Goal: Task Accomplishment & Management: Use online tool/utility

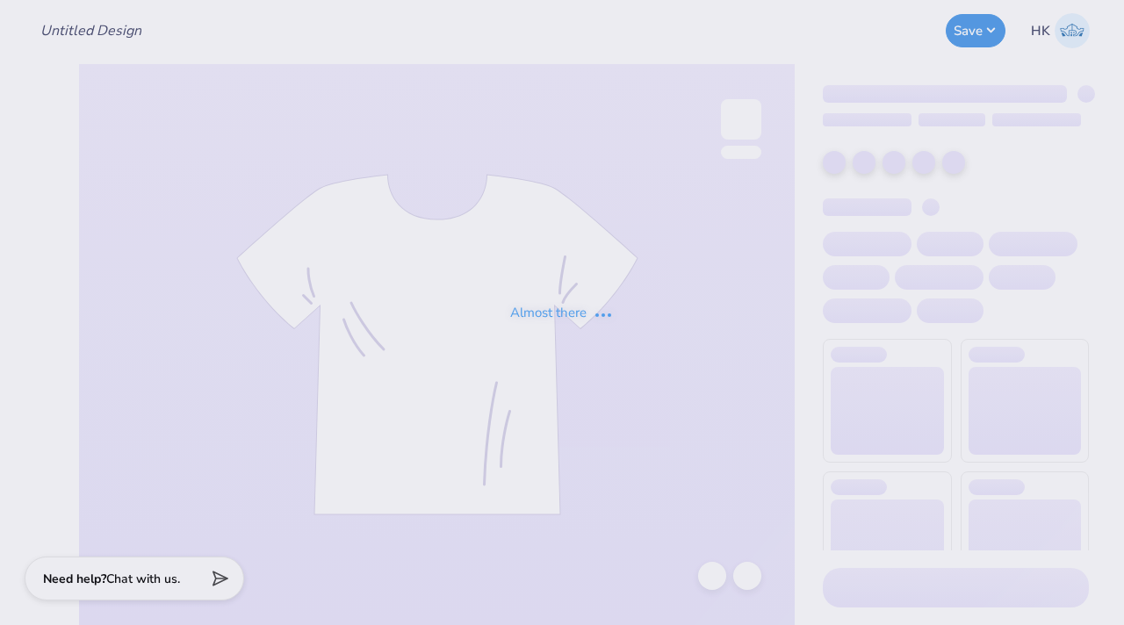
type input "KA Dad's Weekend Shirt 1"
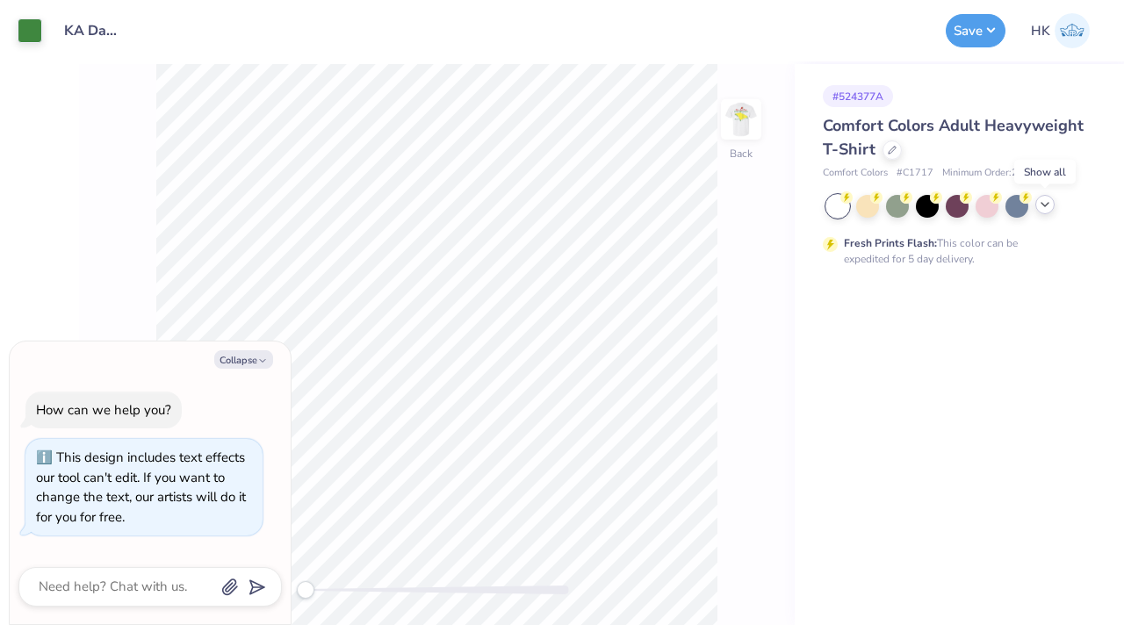
click at [1047, 208] on icon at bounding box center [1045, 205] width 14 height 14
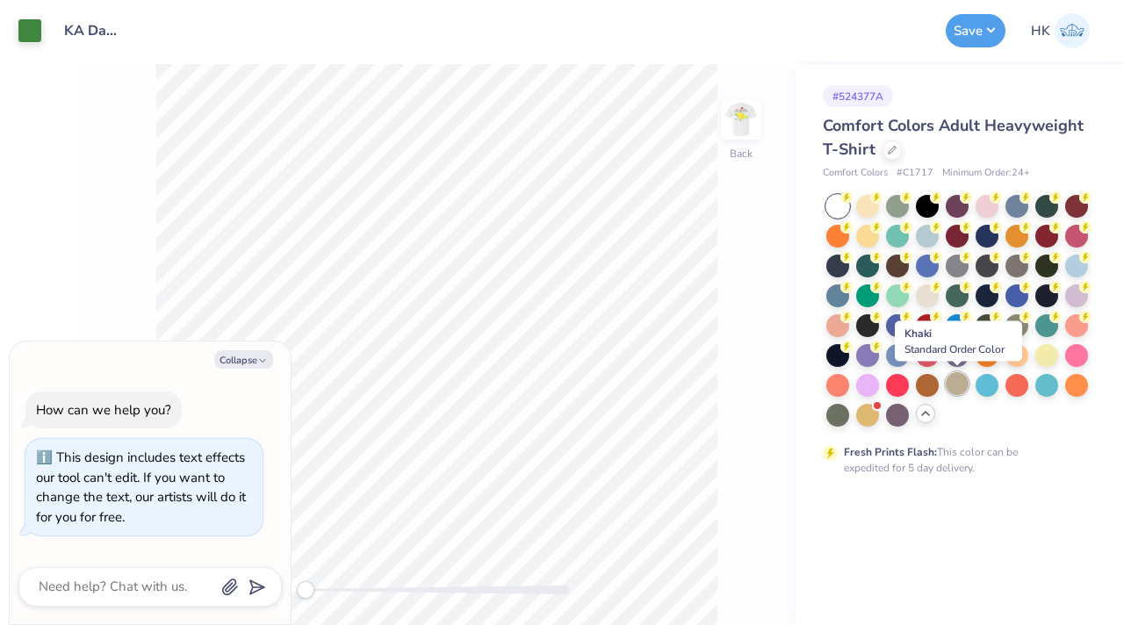
click at [950, 379] on div at bounding box center [957, 383] width 23 height 23
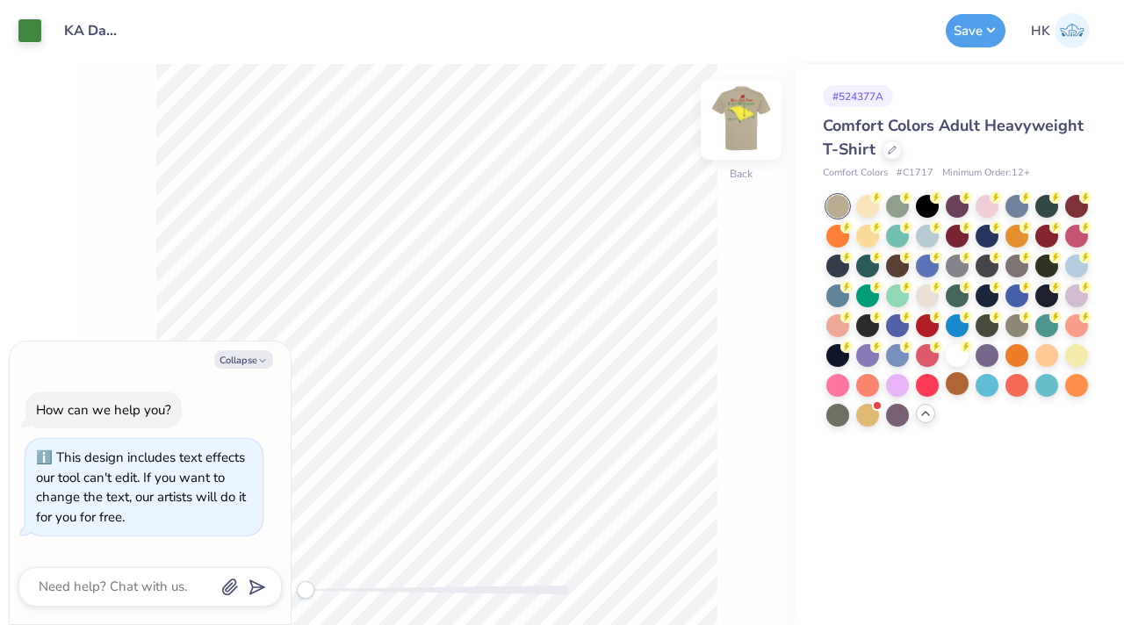
click at [740, 122] on img at bounding box center [741, 119] width 70 height 70
click at [740, 122] on img at bounding box center [741, 119] width 35 height 35
click at [981, 41] on button "Save" at bounding box center [976, 27] width 60 height 33
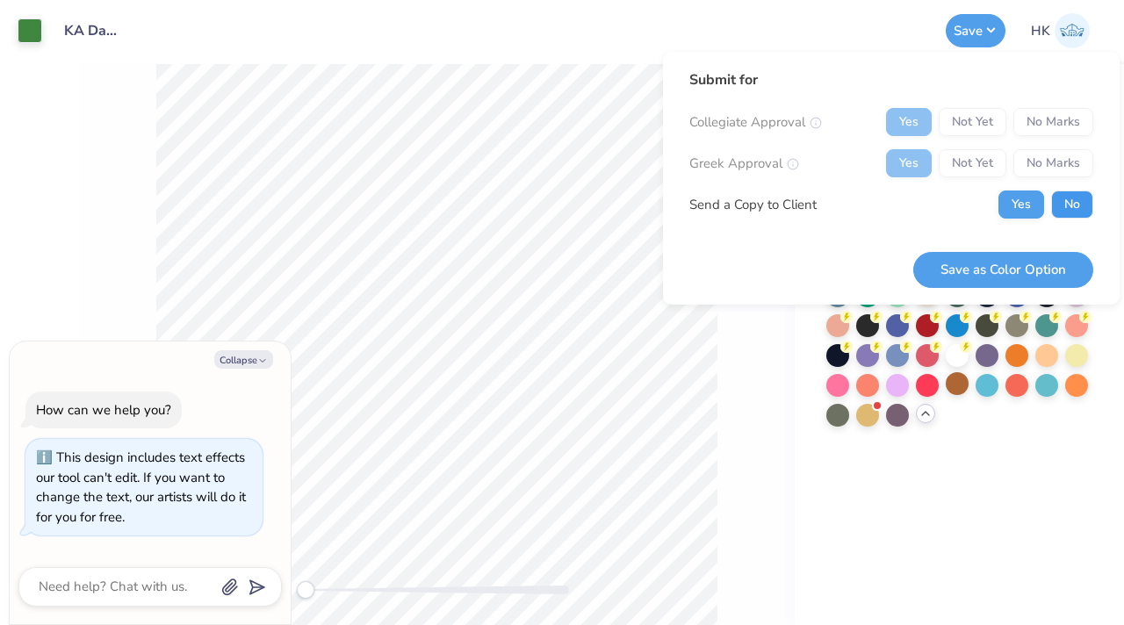
click at [1061, 204] on button "No" at bounding box center [1073, 205] width 42 height 28
click at [995, 271] on button "Save as Color Option" at bounding box center [1004, 270] width 180 height 36
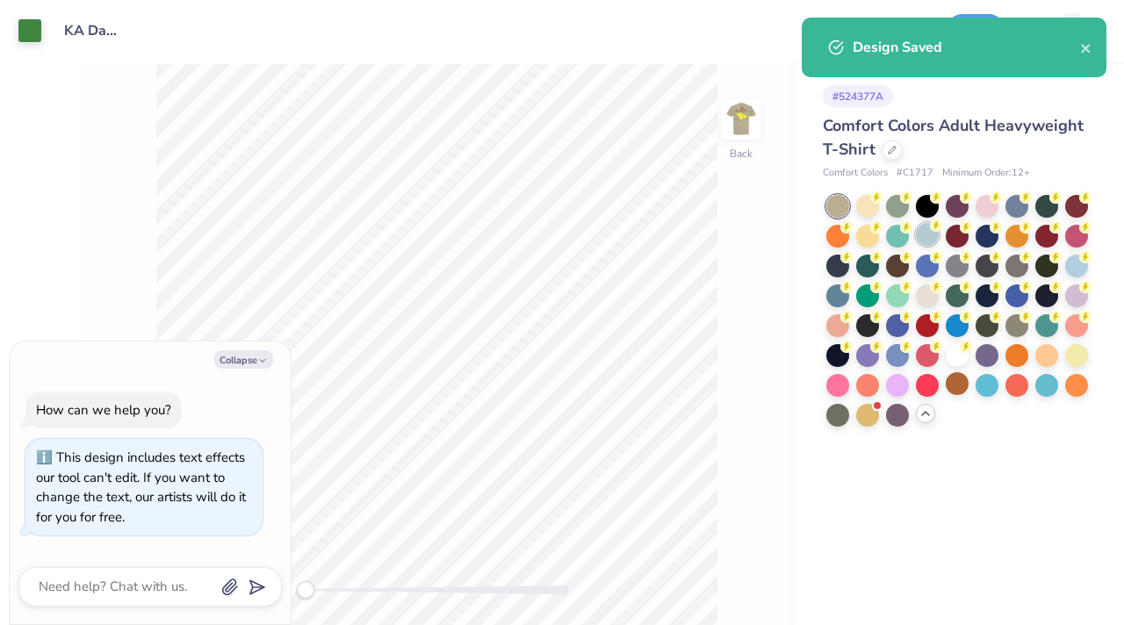
click at [927, 237] on div at bounding box center [927, 234] width 23 height 23
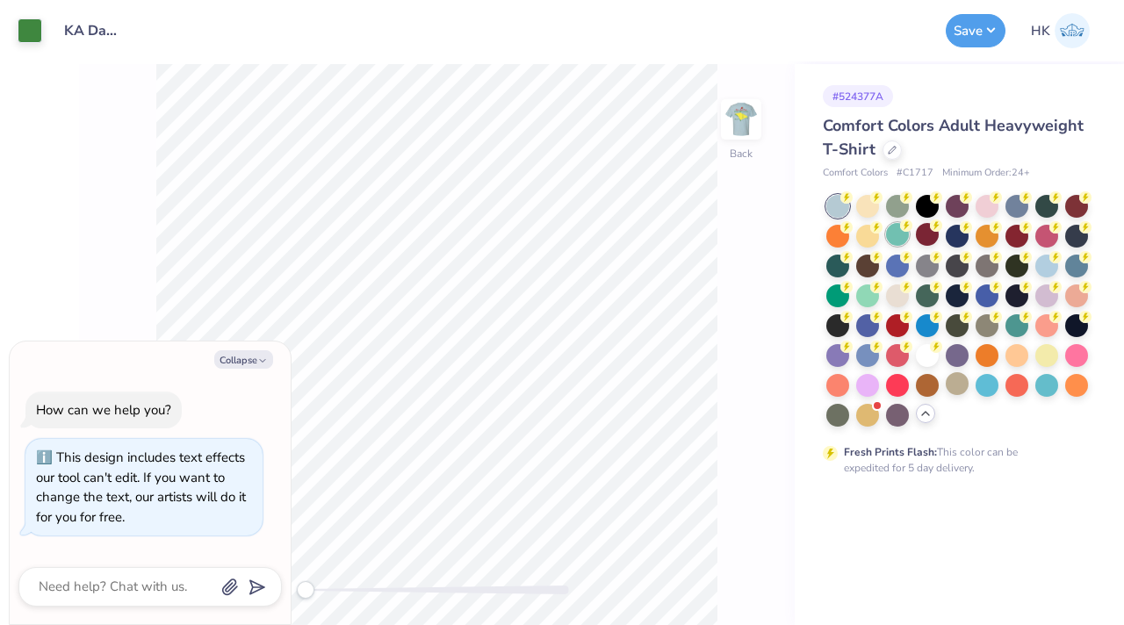
click at [898, 238] on div at bounding box center [897, 234] width 23 height 23
click at [838, 293] on div at bounding box center [838, 294] width 23 height 23
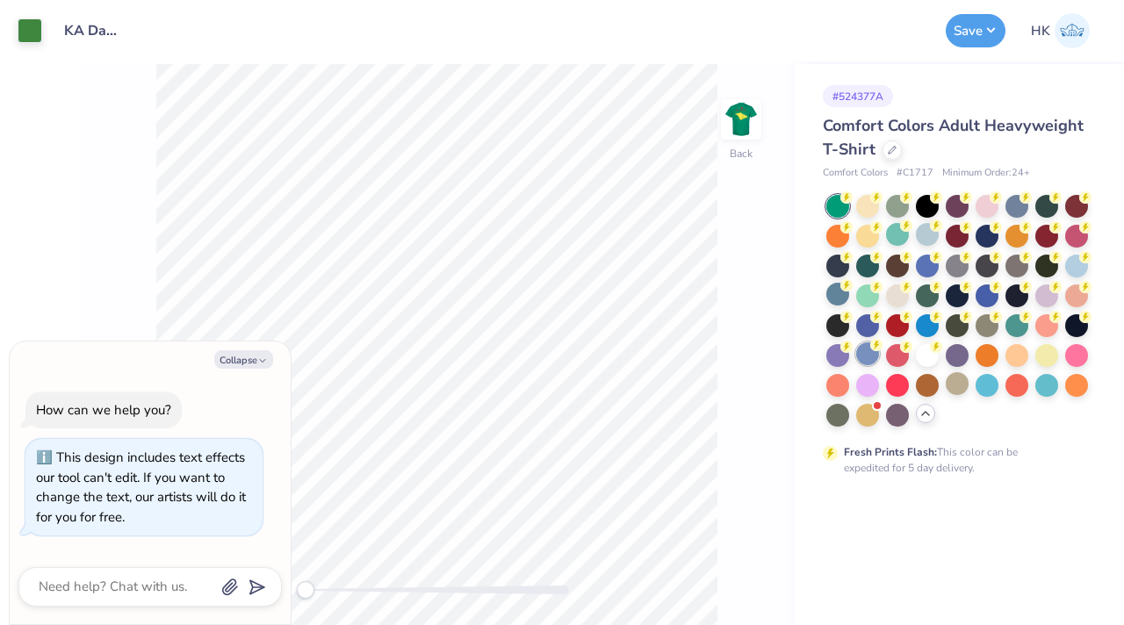
click at [864, 351] on div at bounding box center [867, 354] width 23 height 23
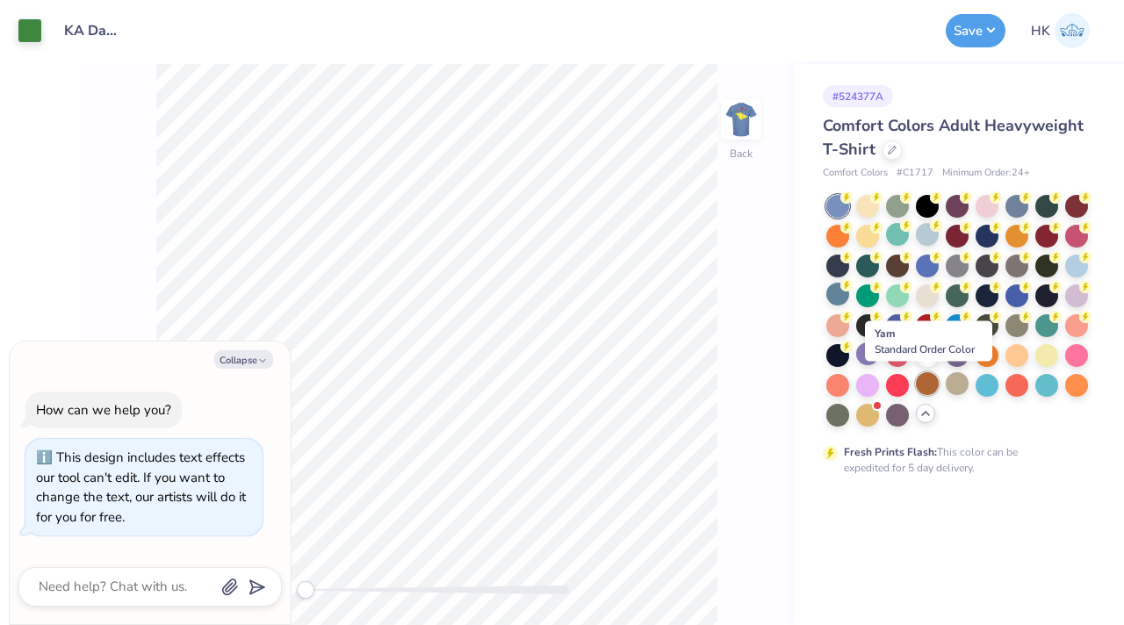
click at [928, 385] on div at bounding box center [927, 383] width 23 height 23
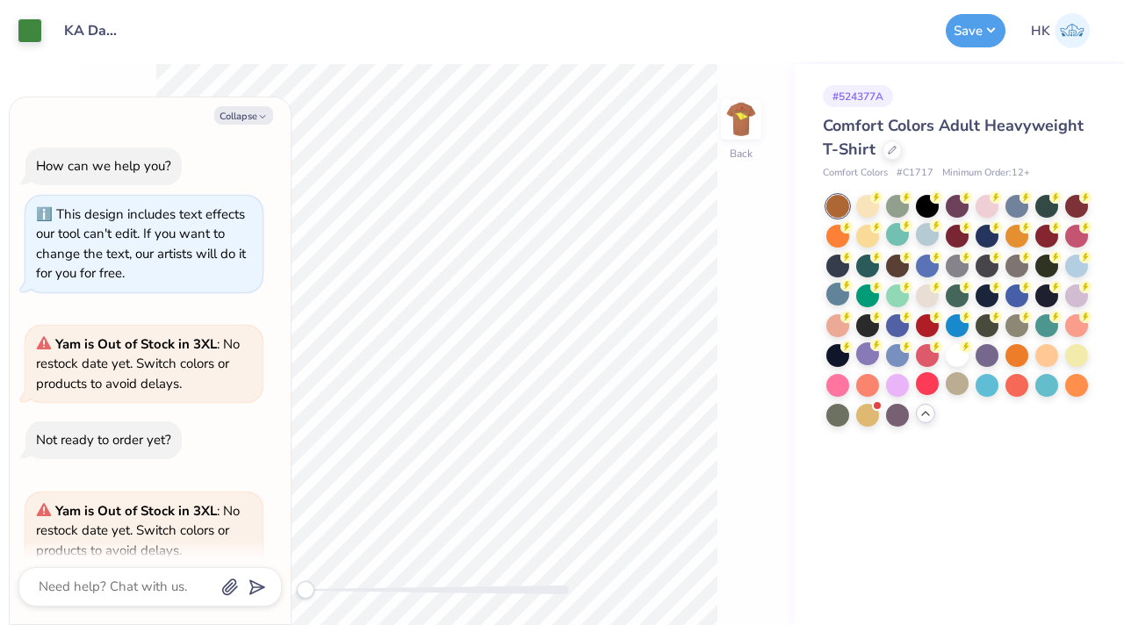
scroll to position [90, 0]
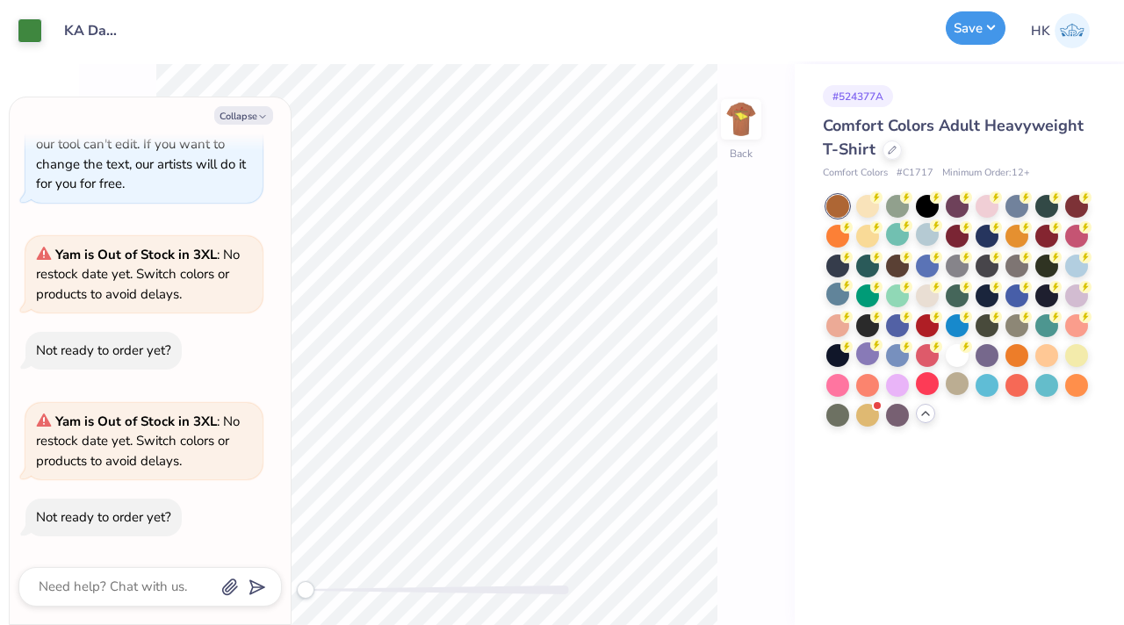
click at [968, 43] on button "Save" at bounding box center [976, 27] width 60 height 33
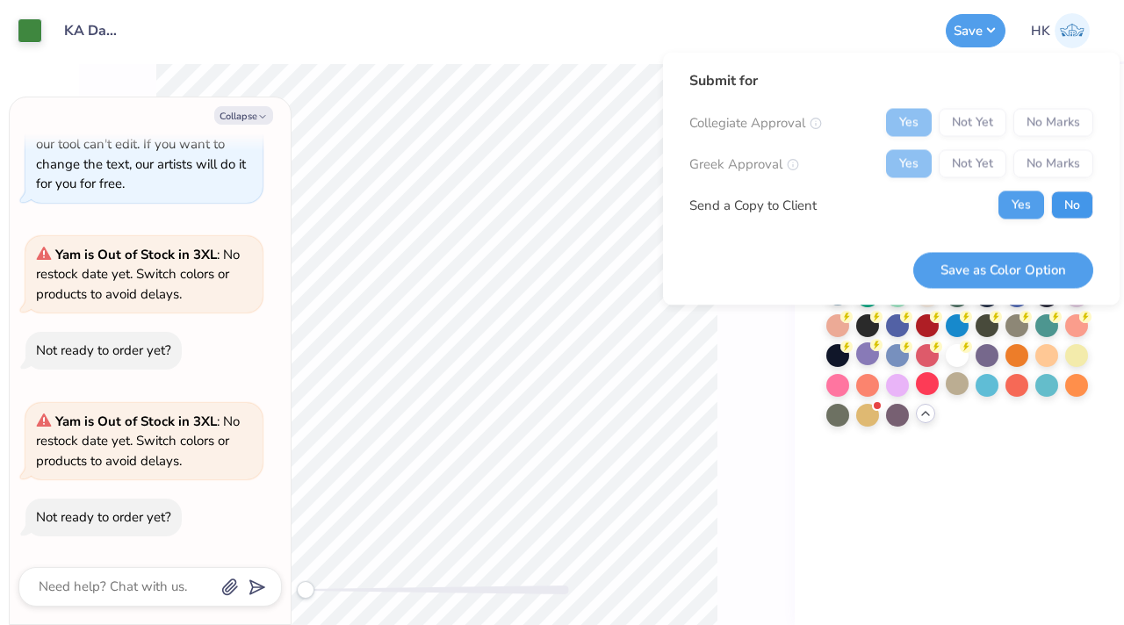
click at [1057, 192] on button "No" at bounding box center [1073, 206] width 42 height 28
click at [1013, 263] on button "Save as Color Option" at bounding box center [1004, 270] width 180 height 36
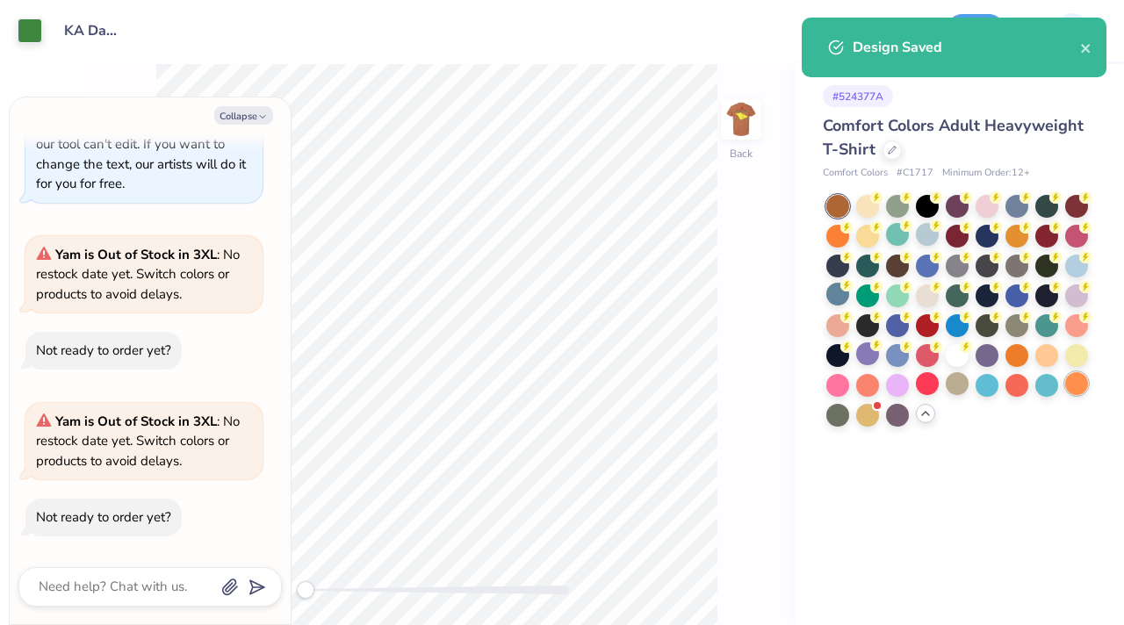
click at [1075, 379] on div at bounding box center [1077, 383] width 23 height 23
click at [1048, 387] on div at bounding box center [1047, 383] width 23 height 23
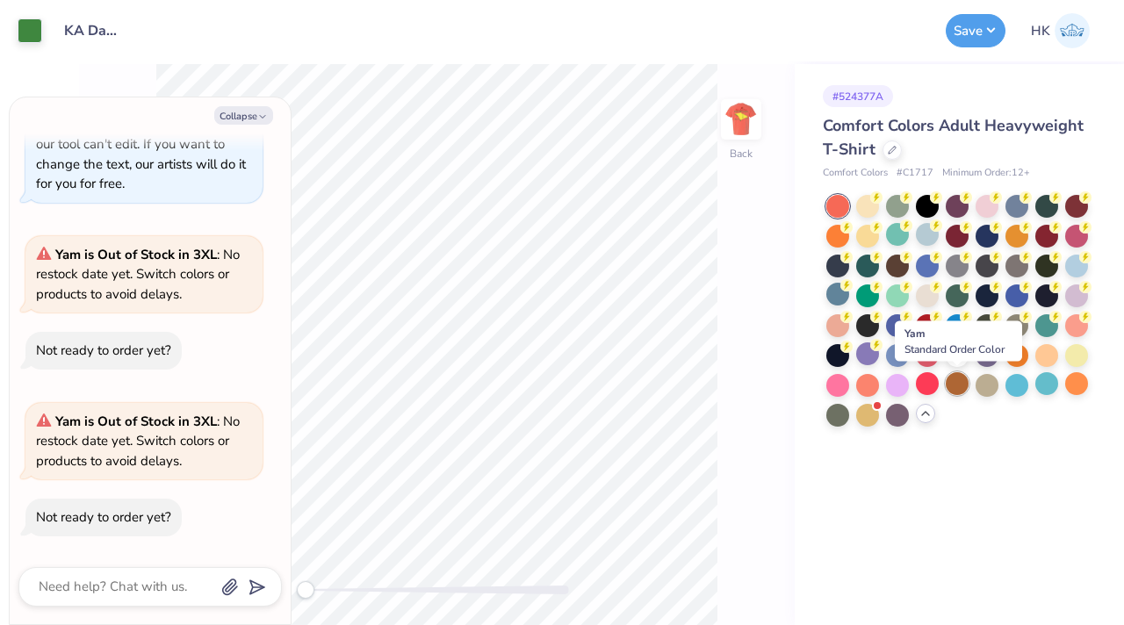
click at [950, 392] on div at bounding box center [957, 383] width 23 height 23
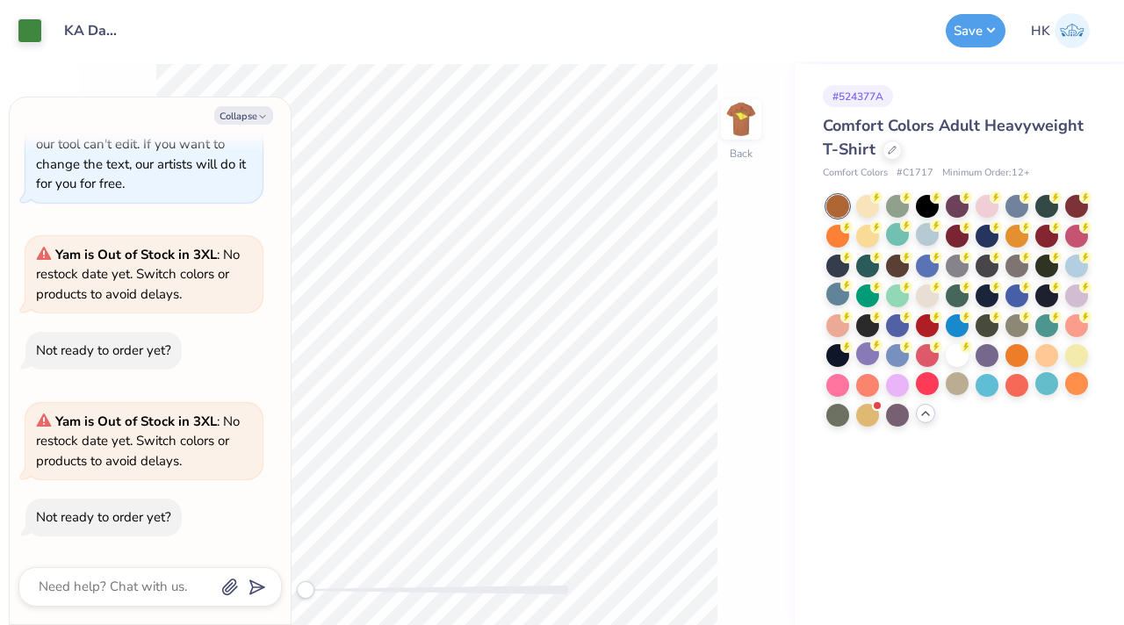
scroll to position [257, 0]
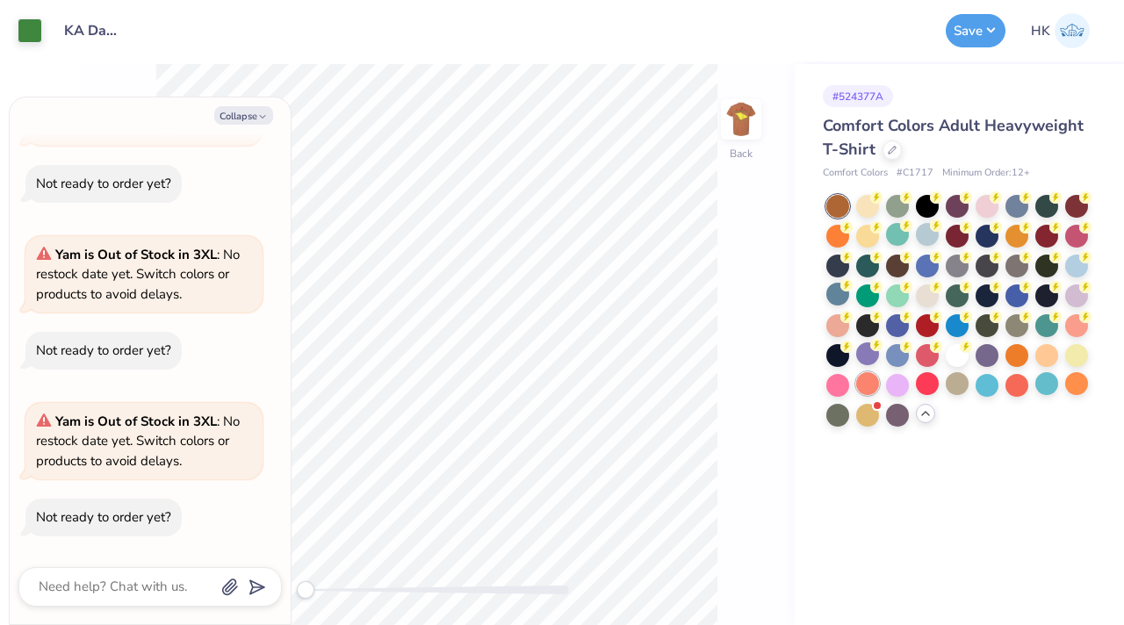
click at [857, 378] on div at bounding box center [867, 383] width 23 height 23
click at [1020, 325] on div at bounding box center [1017, 324] width 23 height 23
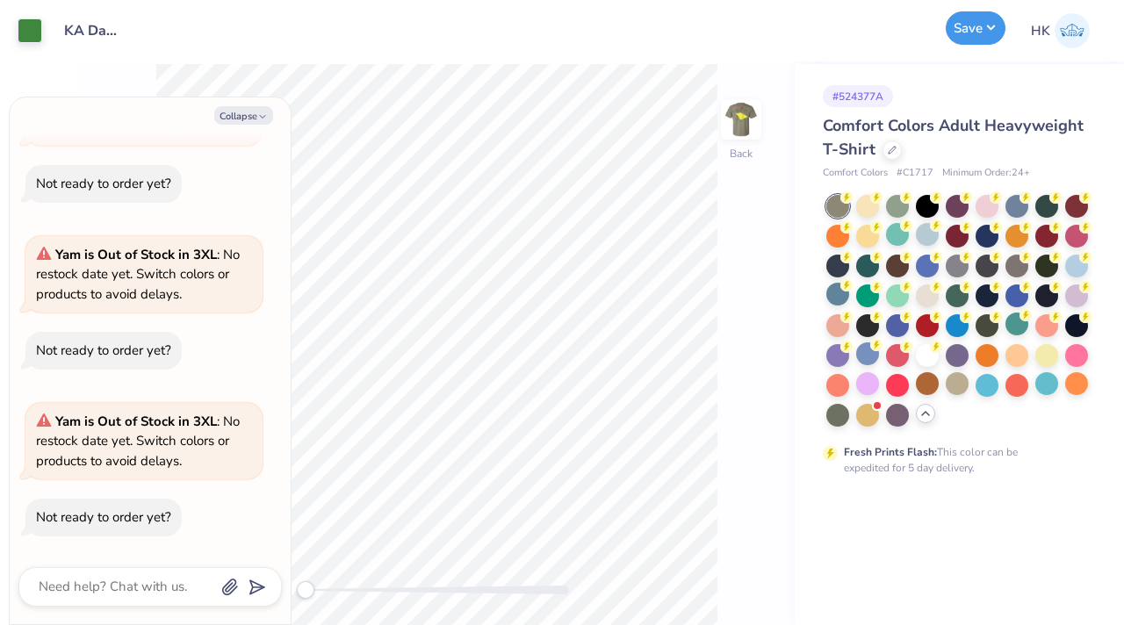
click at [962, 40] on button "Save" at bounding box center [976, 27] width 60 height 33
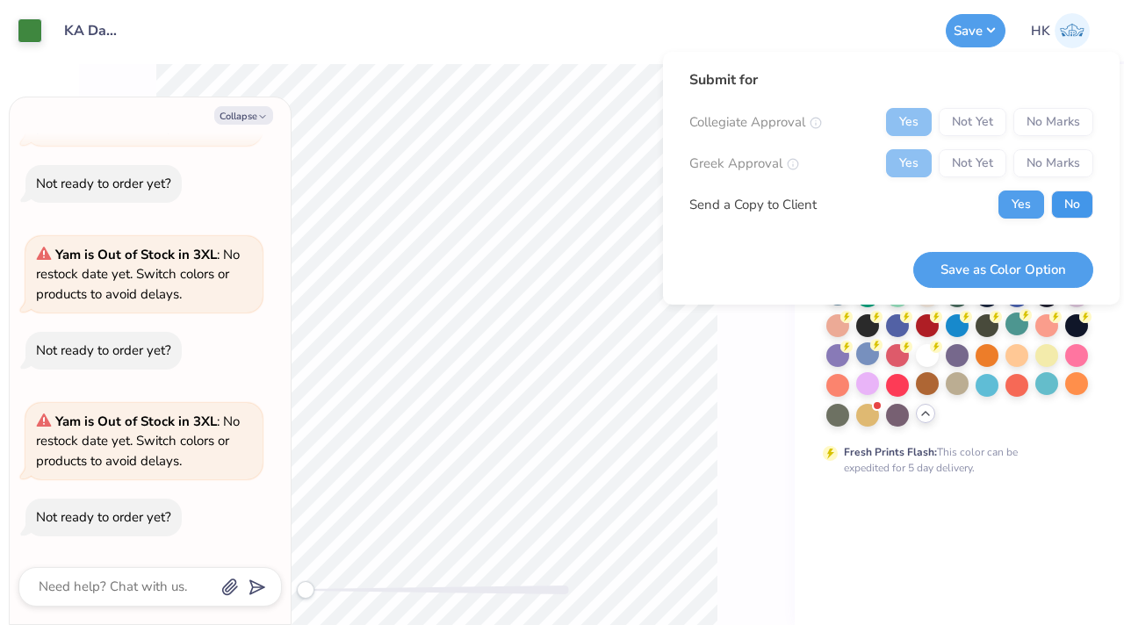
click at [1059, 201] on button "No" at bounding box center [1073, 205] width 42 height 28
click at [1007, 281] on button "Save as Color Option" at bounding box center [1004, 270] width 180 height 36
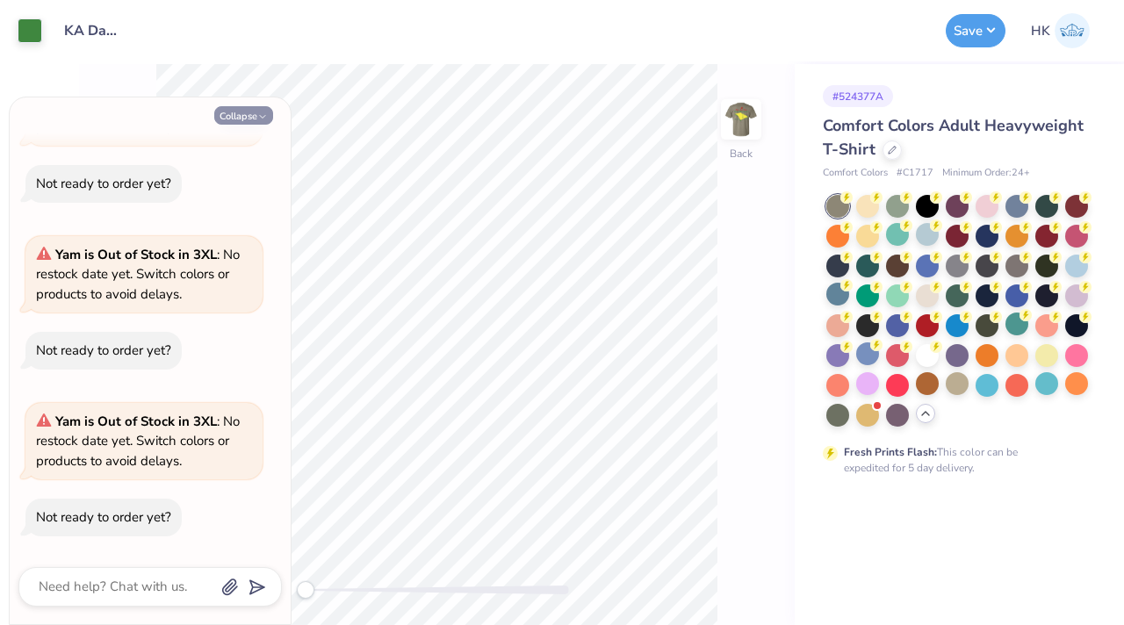
click at [262, 112] on icon "button" at bounding box center [262, 117] width 11 height 11
type textarea "x"
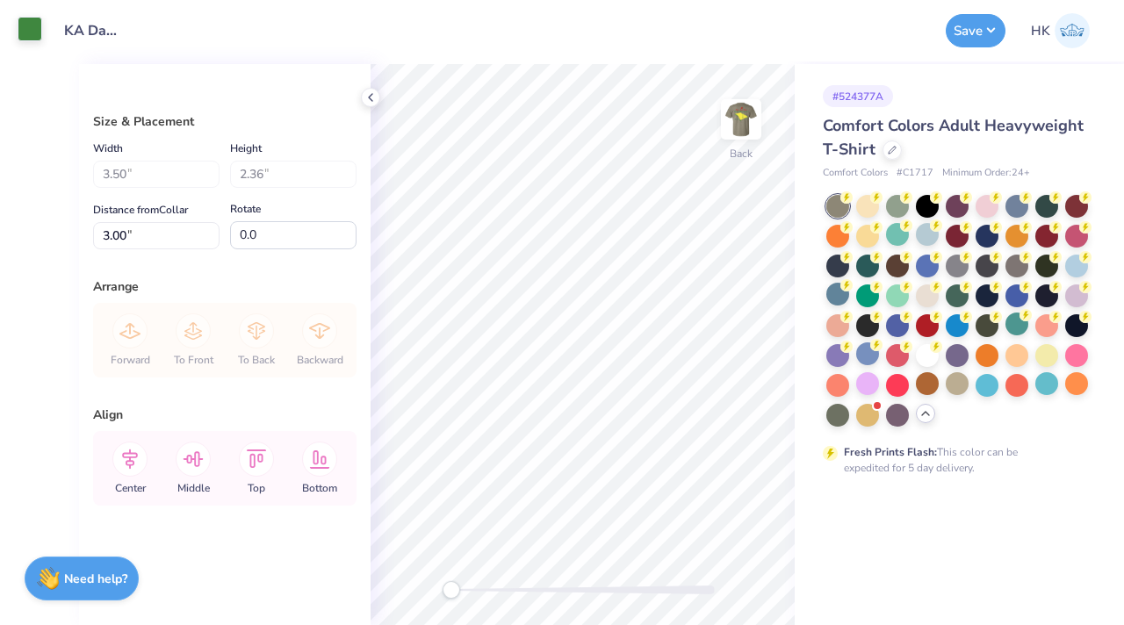
click at [30, 39] on div at bounding box center [30, 29] width 25 height 25
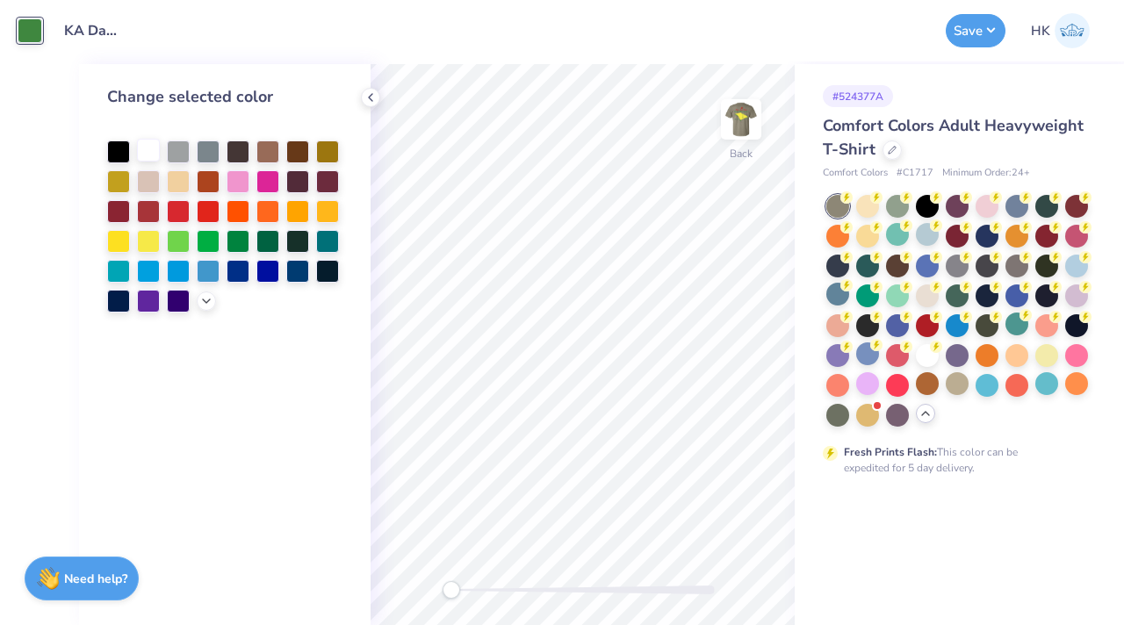
click at [141, 147] on div at bounding box center [148, 150] width 23 height 23
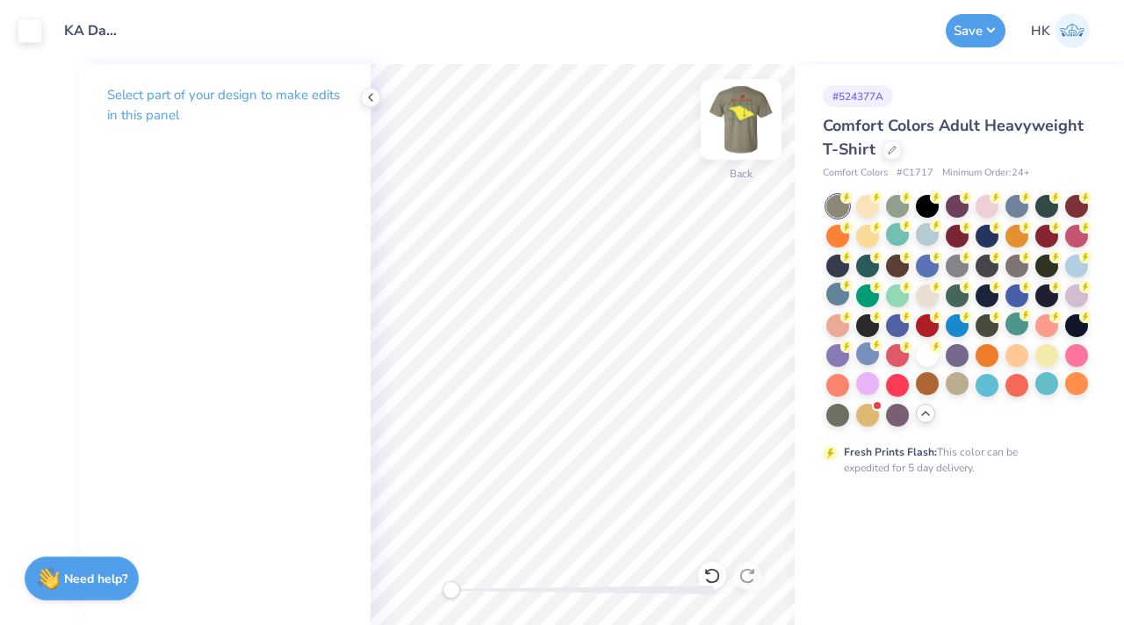
click at [755, 128] on img at bounding box center [741, 119] width 70 height 70
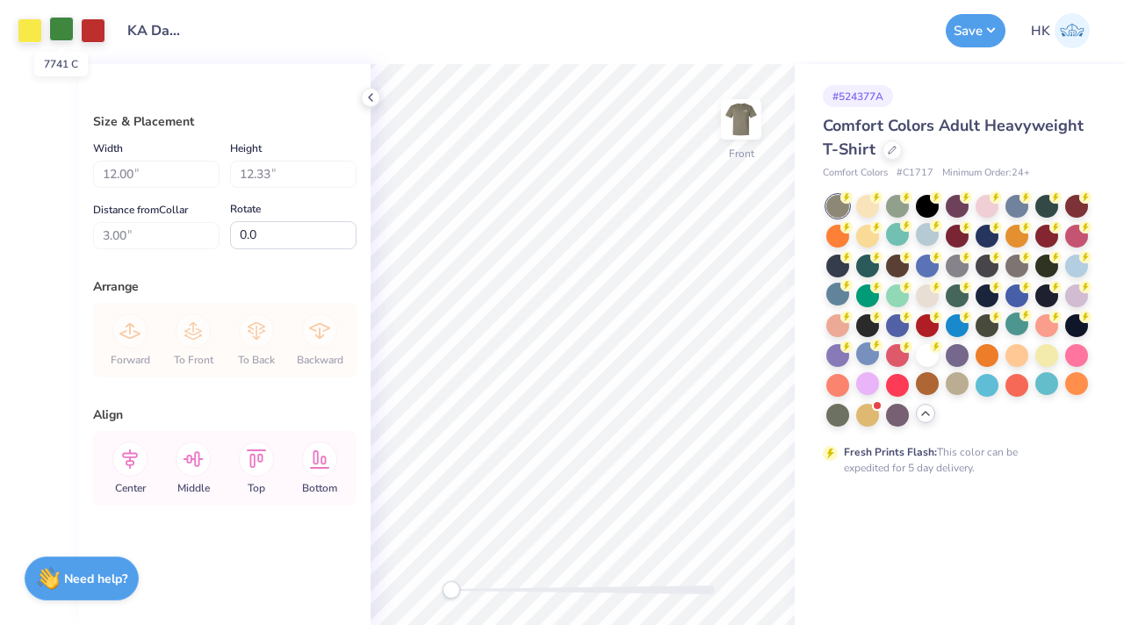
click at [68, 34] on div at bounding box center [61, 29] width 25 height 25
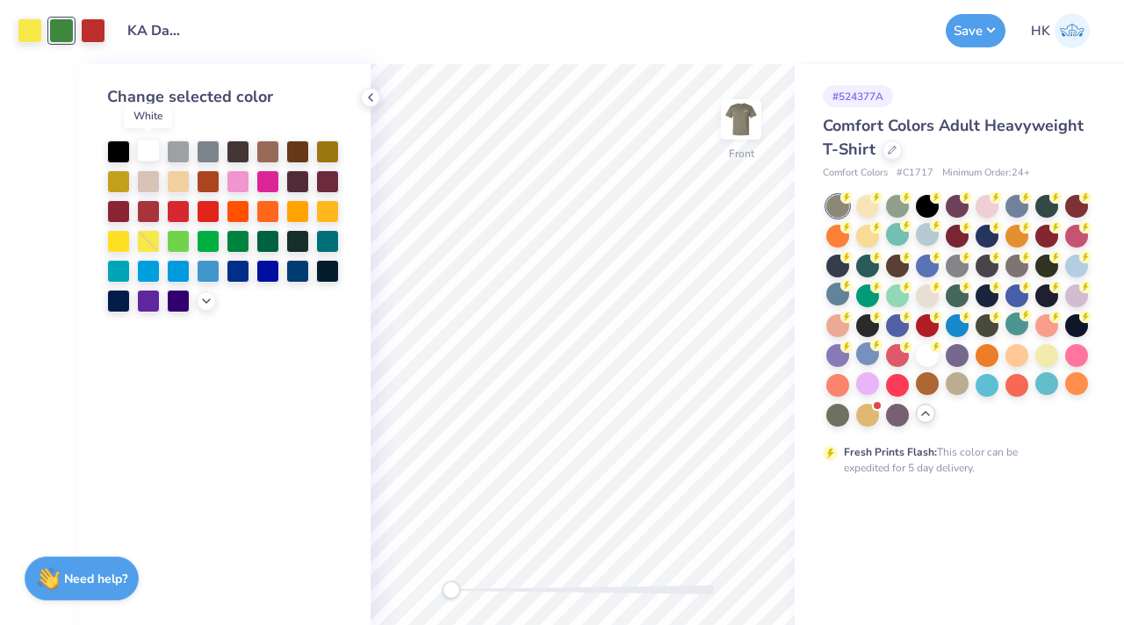
click at [148, 154] on div at bounding box center [148, 150] width 23 height 23
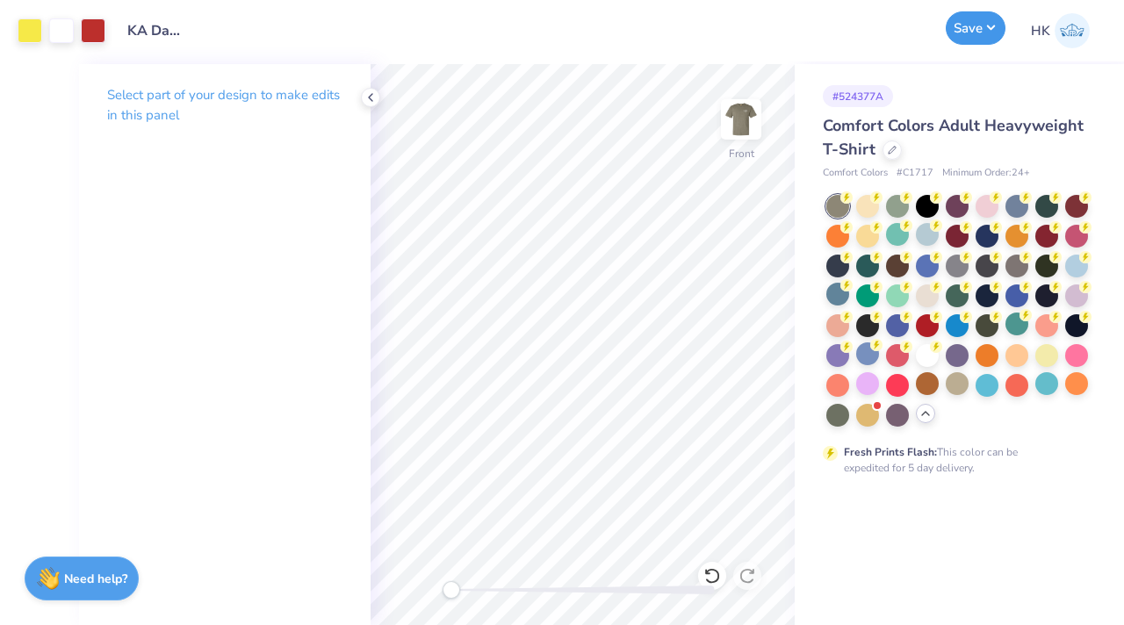
click at [989, 31] on button "Save" at bounding box center [976, 27] width 60 height 33
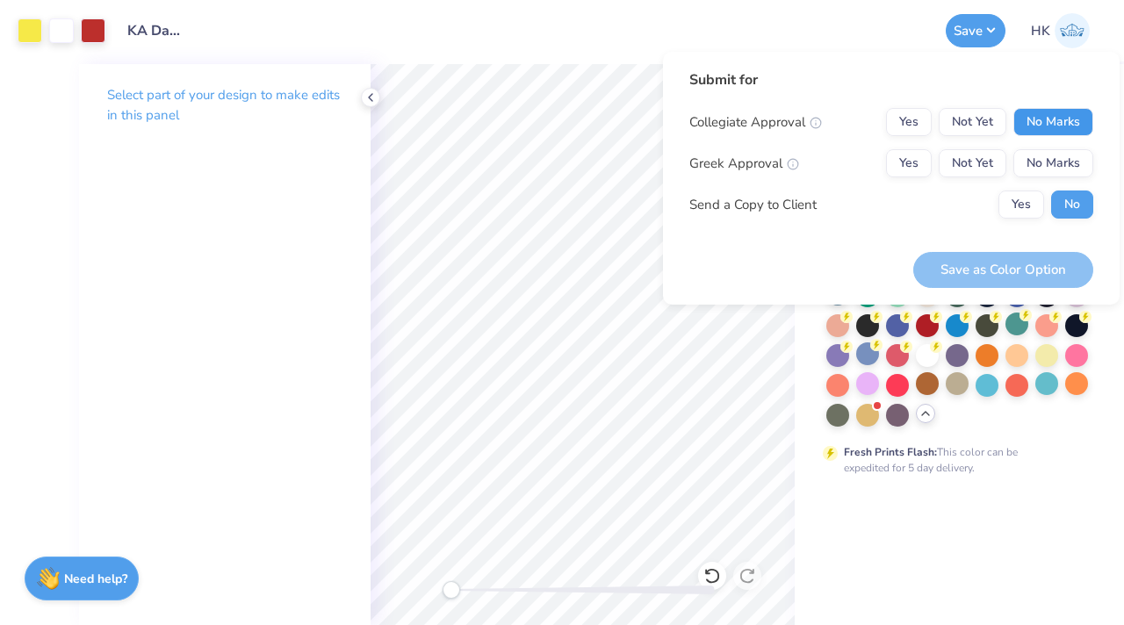
click at [1063, 129] on button "No Marks" at bounding box center [1054, 122] width 80 height 28
click at [900, 160] on button "Yes" at bounding box center [909, 163] width 46 height 28
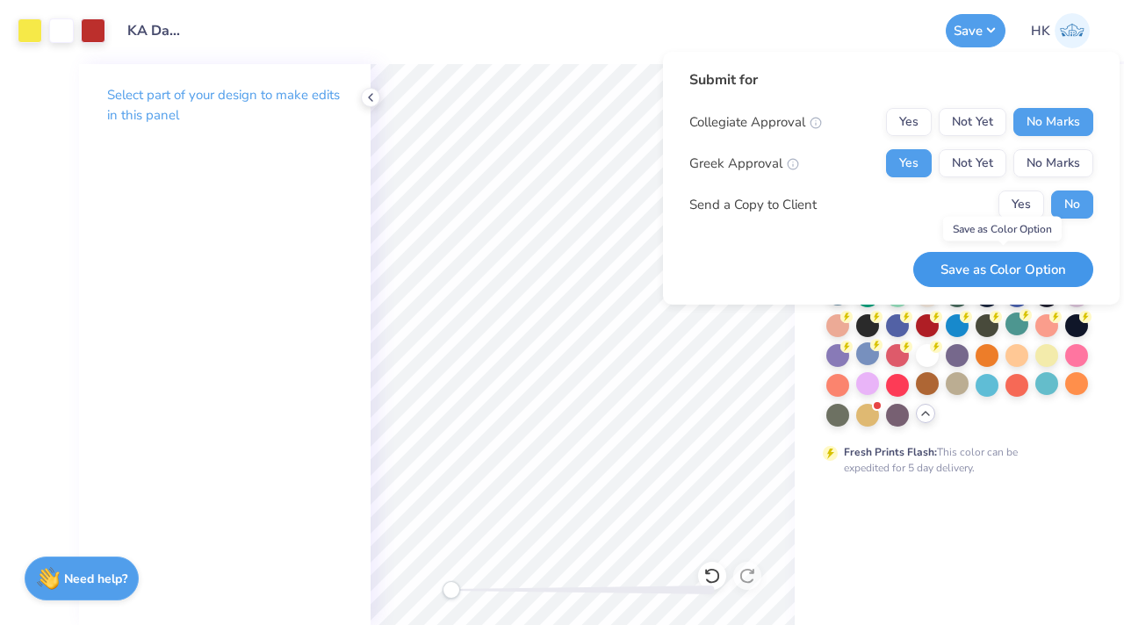
click at [980, 278] on button "Save as Color Option" at bounding box center [1004, 270] width 180 height 36
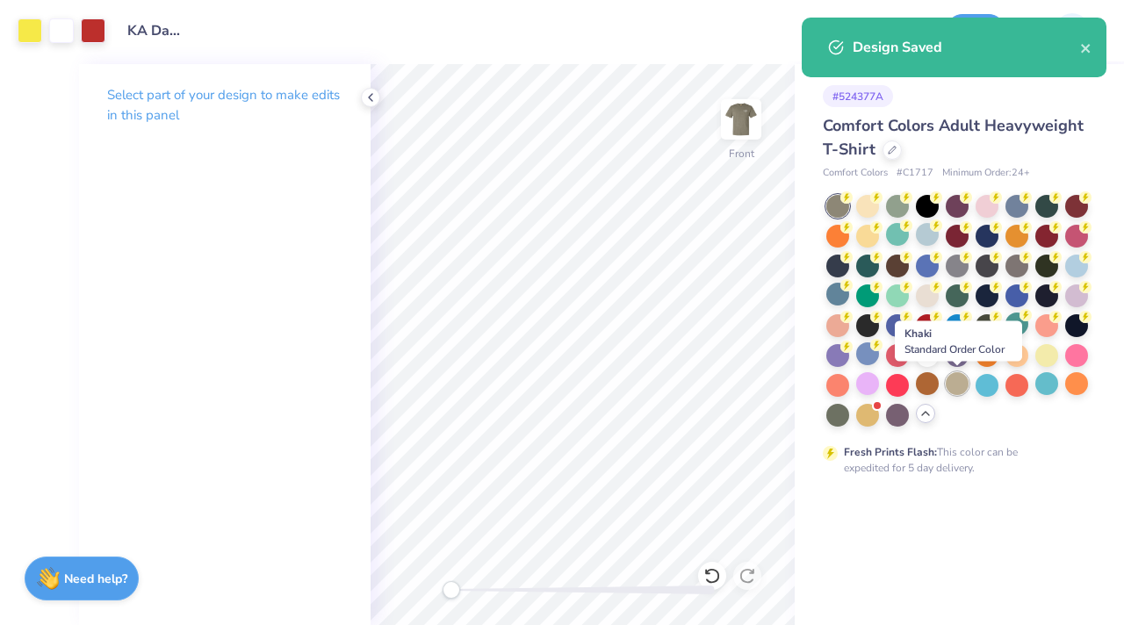
click at [951, 387] on div at bounding box center [957, 383] width 23 height 23
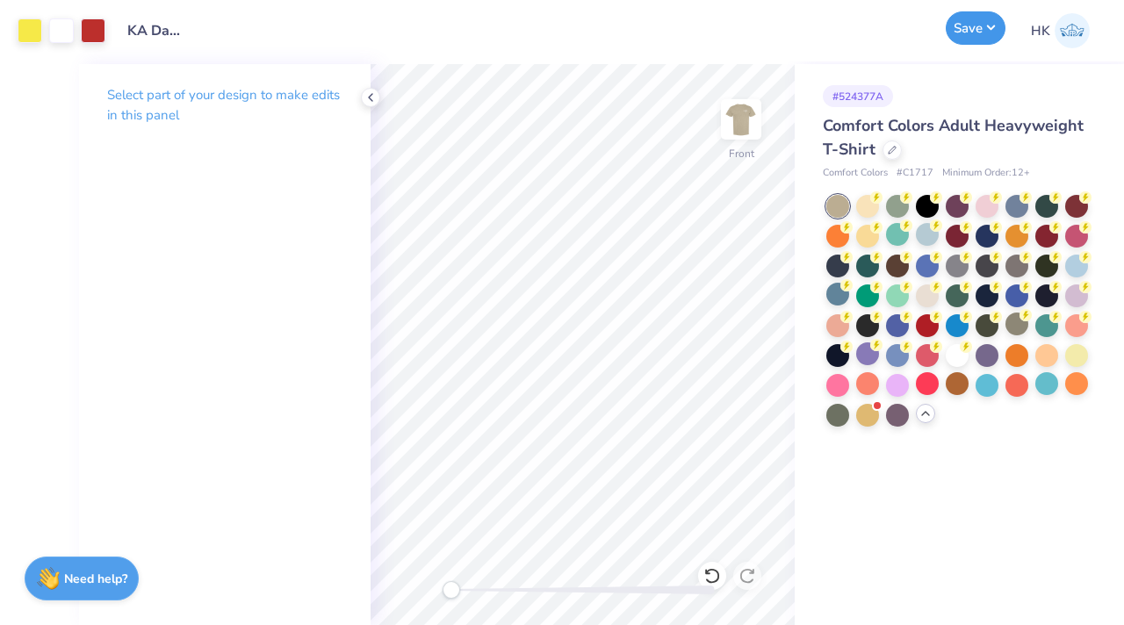
click at [987, 29] on button "Save" at bounding box center [976, 27] width 60 height 33
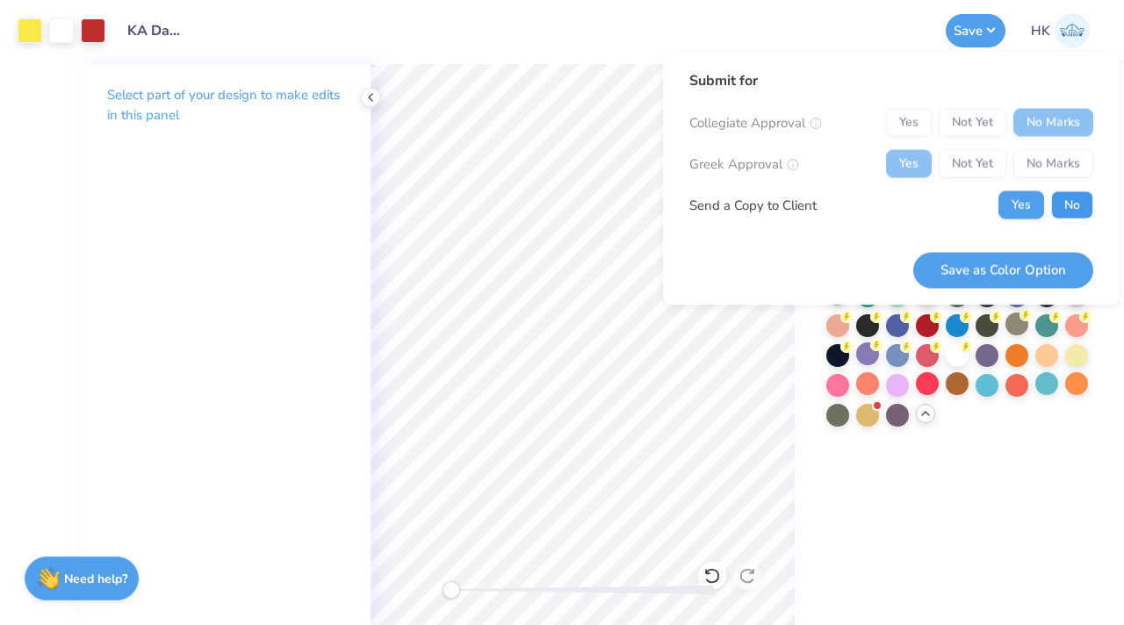
click at [1077, 198] on button "No" at bounding box center [1073, 206] width 42 height 28
click at [1019, 264] on button "Save as Color Option" at bounding box center [1004, 270] width 180 height 36
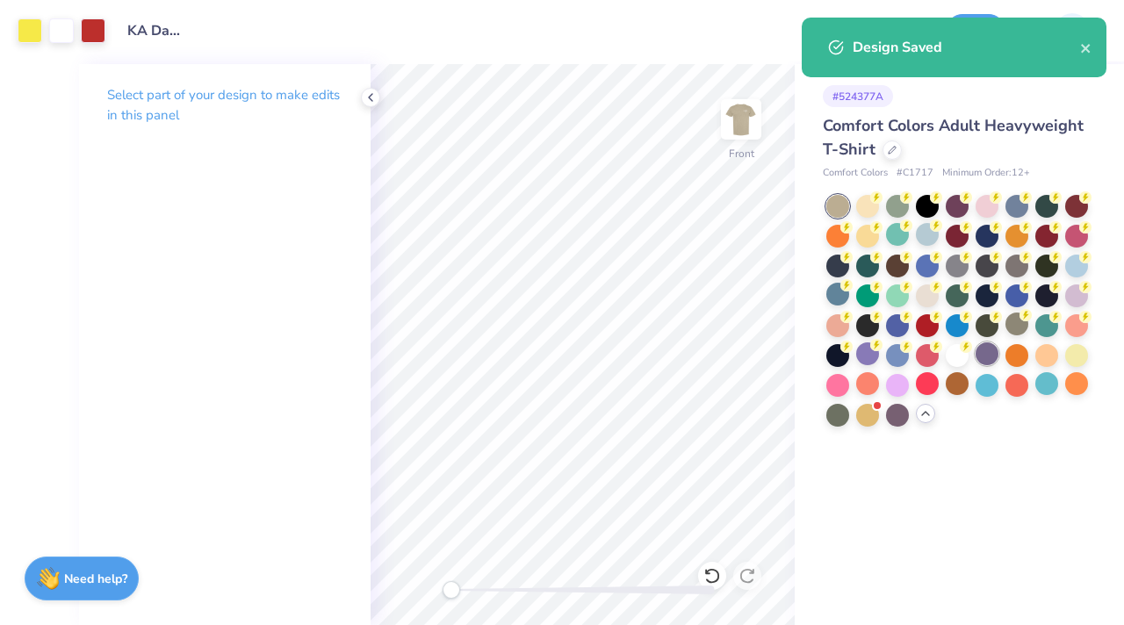
click at [987, 350] on div at bounding box center [987, 354] width 23 height 23
click at [1087, 41] on button "close" at bounding box center [1087, 47] width 12 height 21
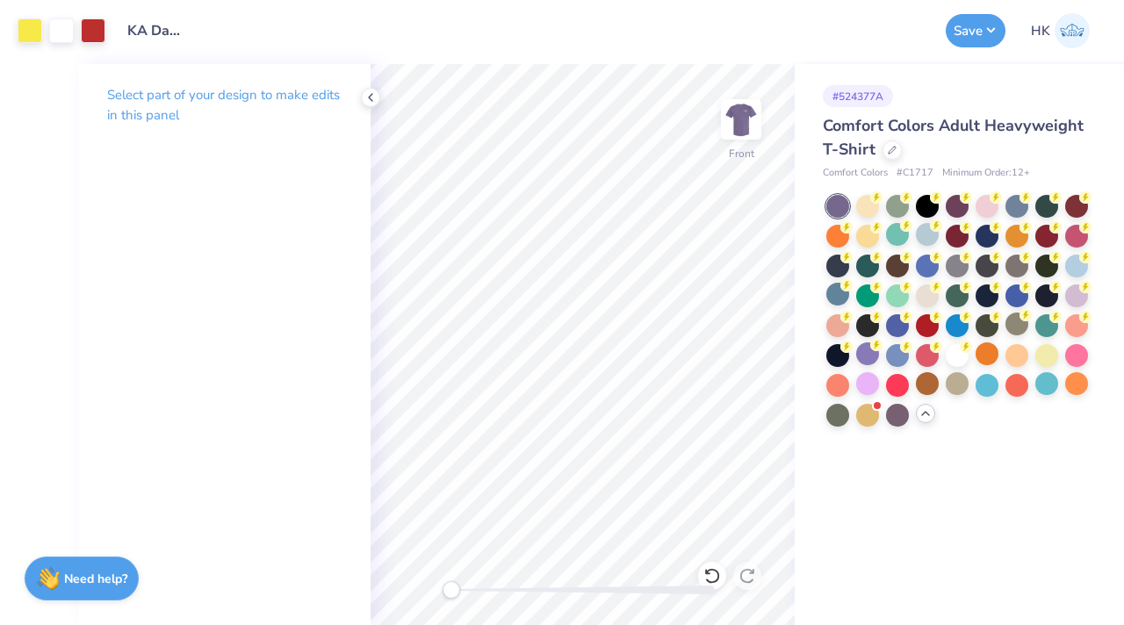
click at [964, 26] on div "Art colors Design Title KA Dad's Weekend Shirt 1 Save HK Image AI Designs Add T…" at bounding box center [562, 312] width 1124 height 625
click at [984, 33] on button "Save" at bounding box center [976, 27] width 60 height 33
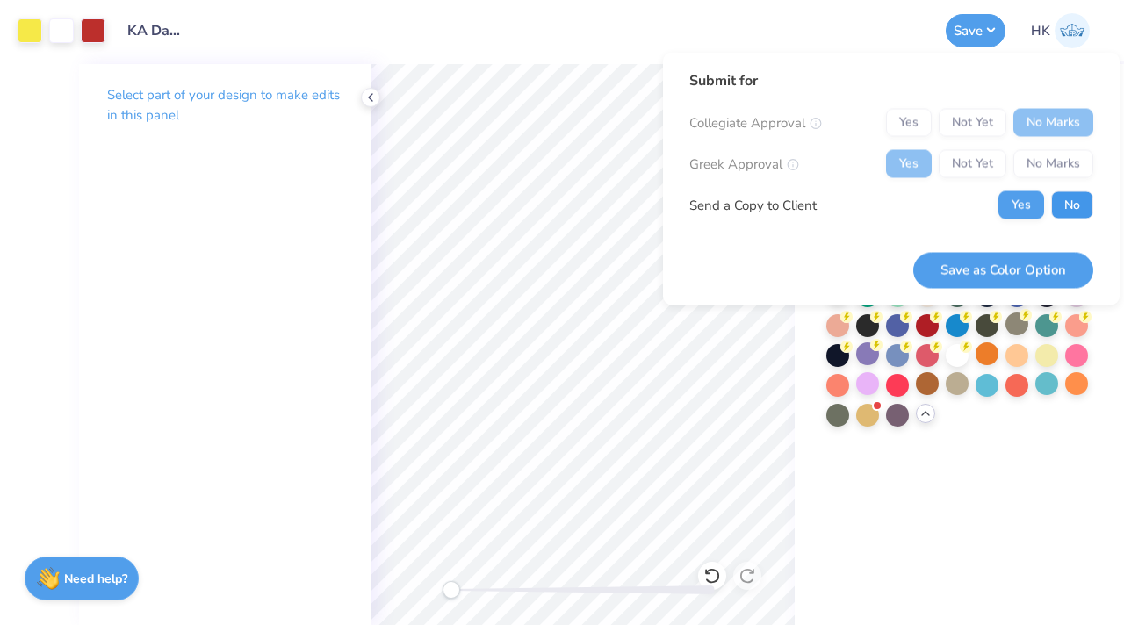
click at [1069, 212] on button "No" at bounding box center [1073, 206] width 42 height 28
click at [1020, 273] on button "Save as Color Option" at bounding box center [1004, 270] width 180 height 36
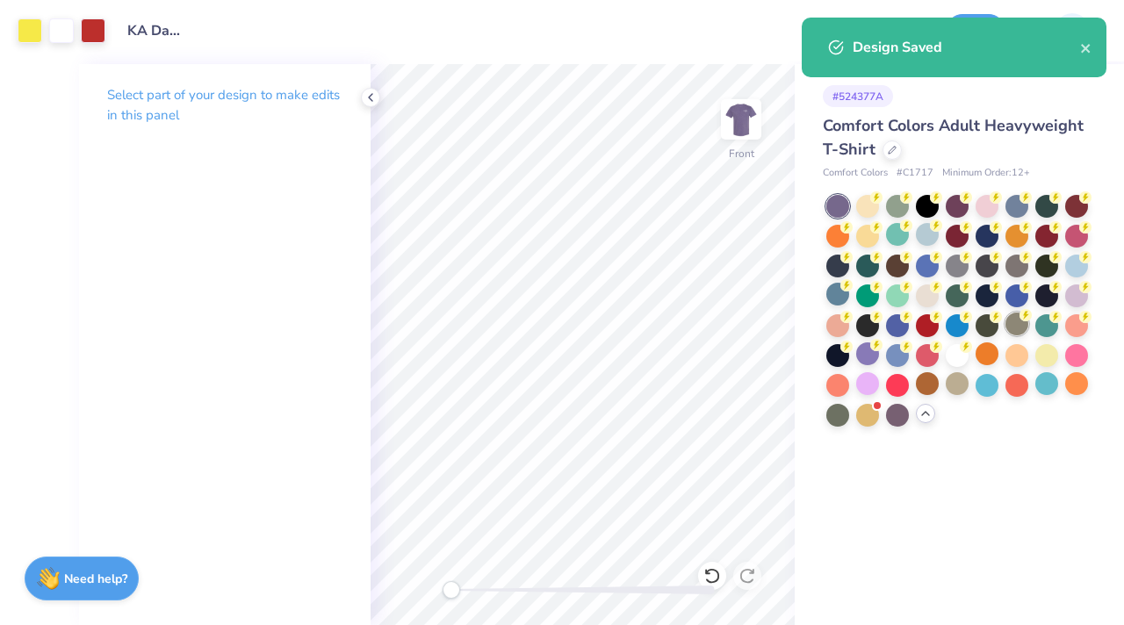
click at [1013, 320] on div at bounding box center [1017, 324] width 23 height 23
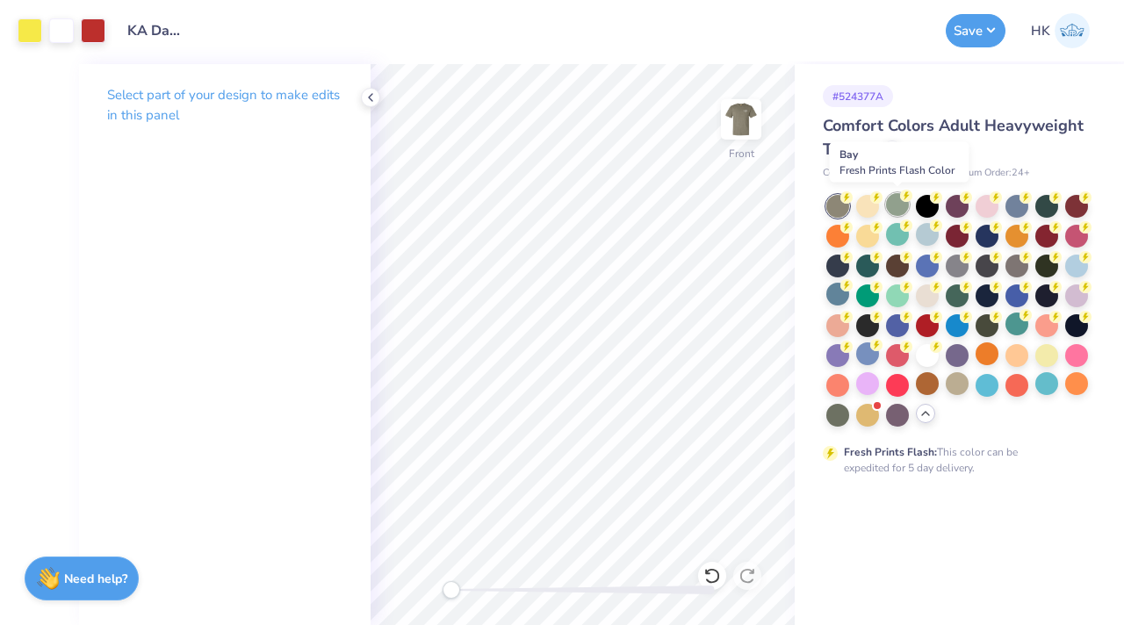
click at [888, 211] on div at bounding box center [897, 204] width 23 height 23
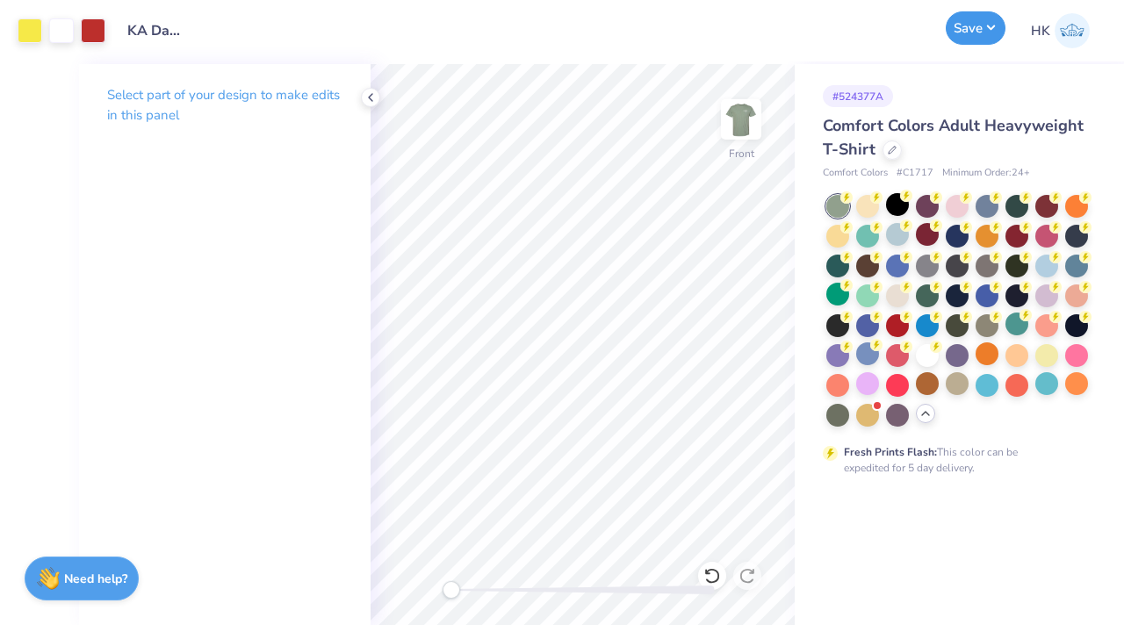
click at [985, 25] on button "Save" at bounding box center [976, 27] width 60 height 33
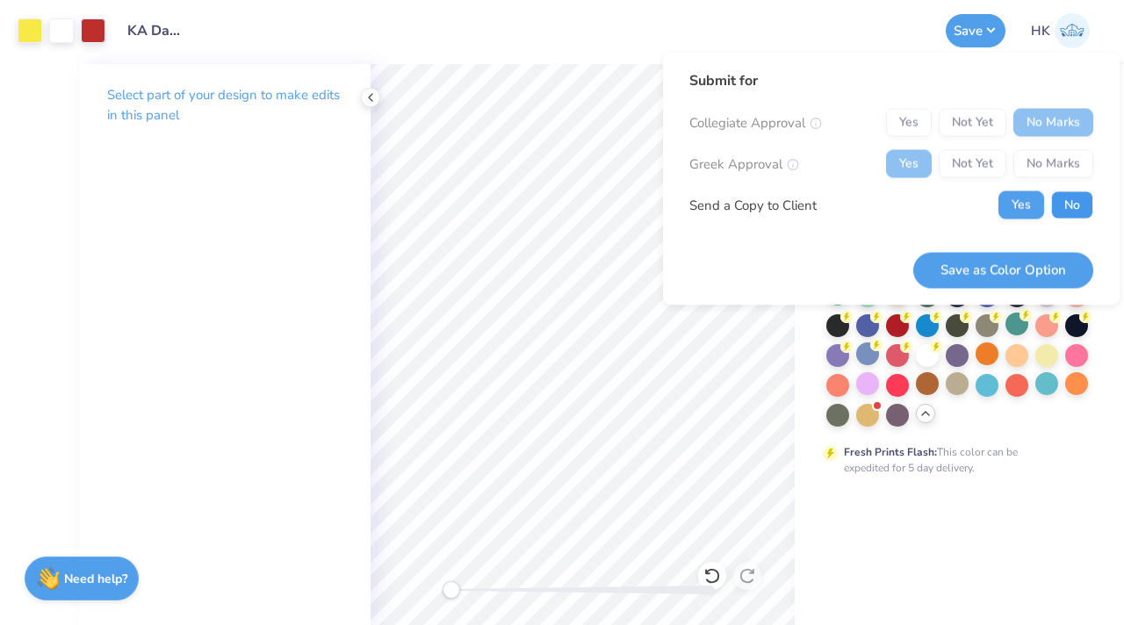
click at [1063, 197] on button "No" at bounding box center [1073, 206] width 42 height 28
click at [1024, 265] on button "Save as Color Option" at bounding box center [1004, 270] width 180 height 36
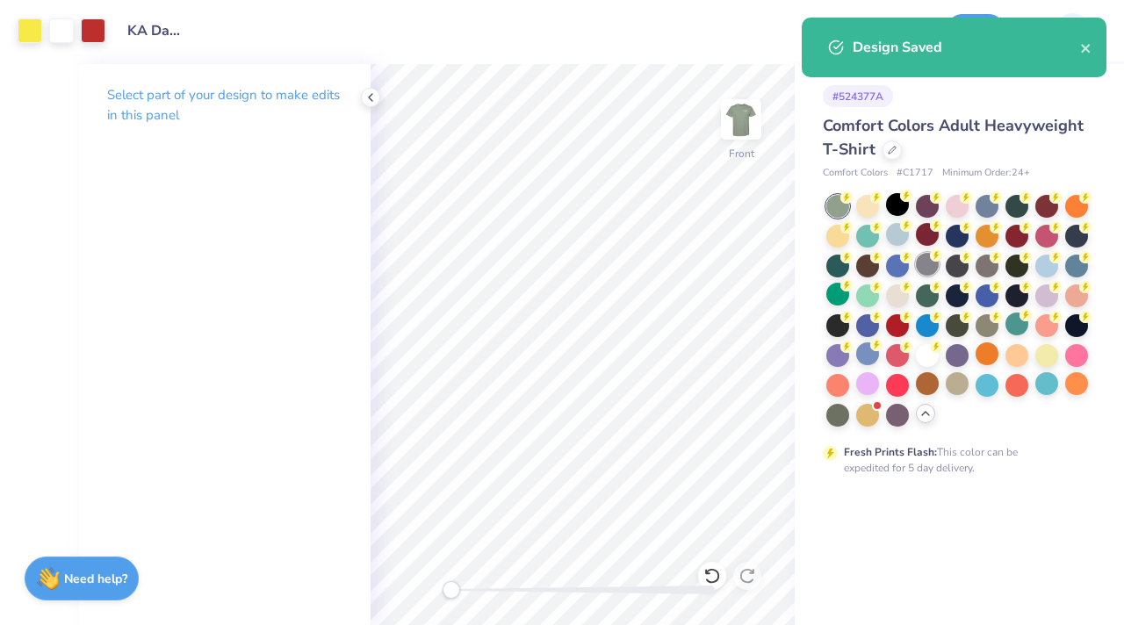
click at [930, 272] on div at bounding box center [927, 264] width 23 height 23
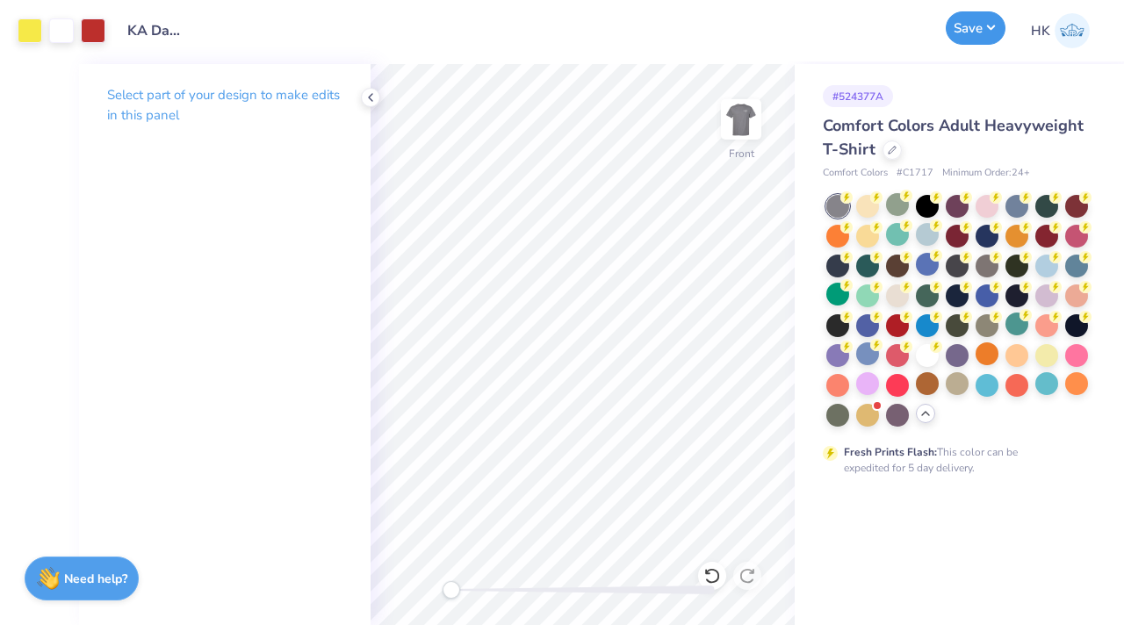
click at [978, 39] on button "Save" at bounding box center [976, 27] width 60 height 33
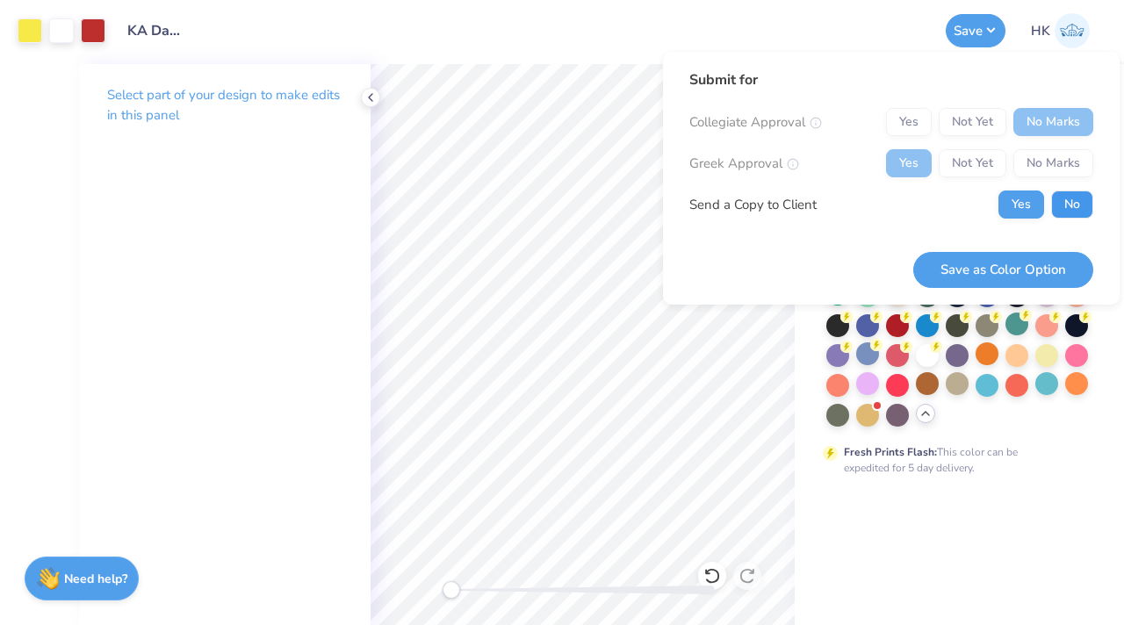
click at [1088, 199] on button "No" at bounding box center [1073, 205] width 42 height 28
click at [1013, 271] on button "Save as Color Option" at bounding box center [1004, 270] width 180 height 36
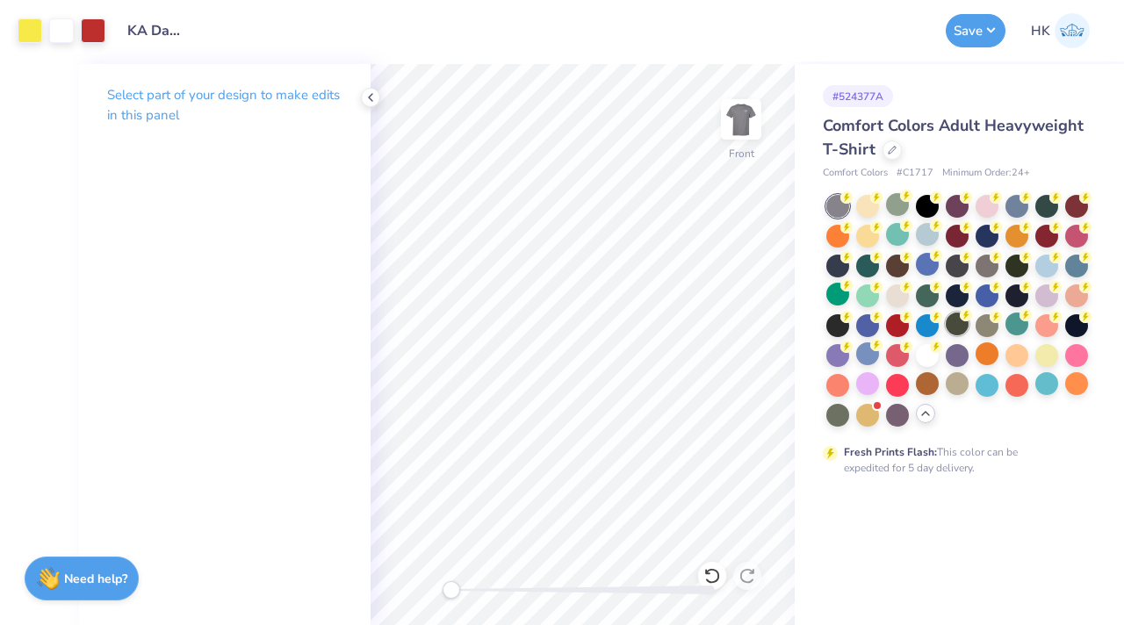
click at [947, 329] on div at bounding box center [957, 324] width 23 height 23
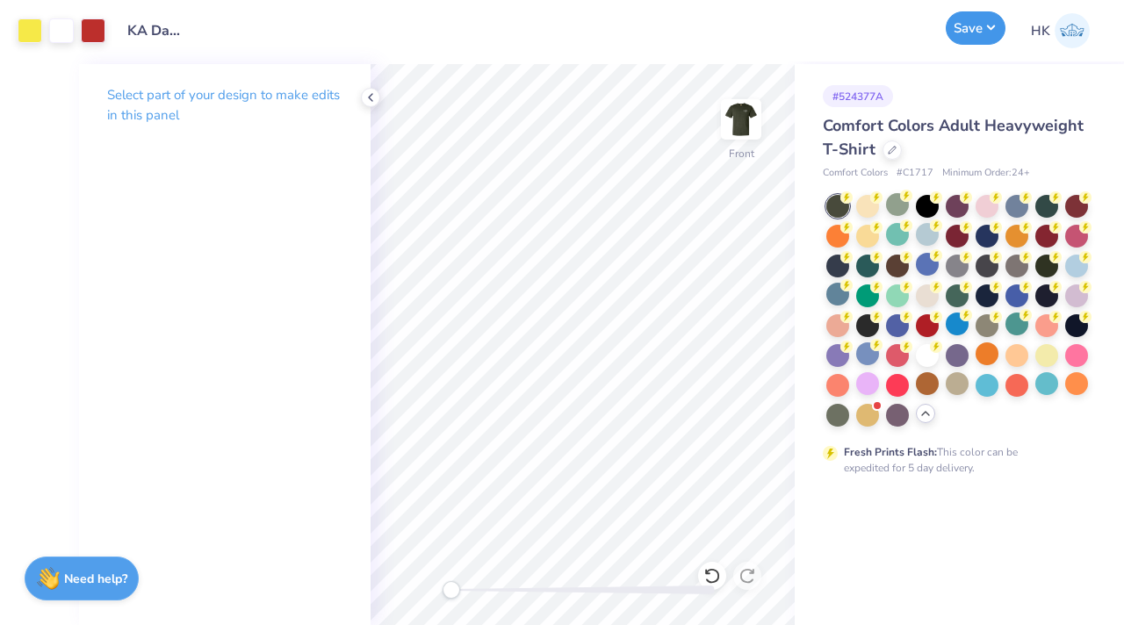
click at [993, 34] on button "Save" at bounding box center [976, 27] width 60 height 33
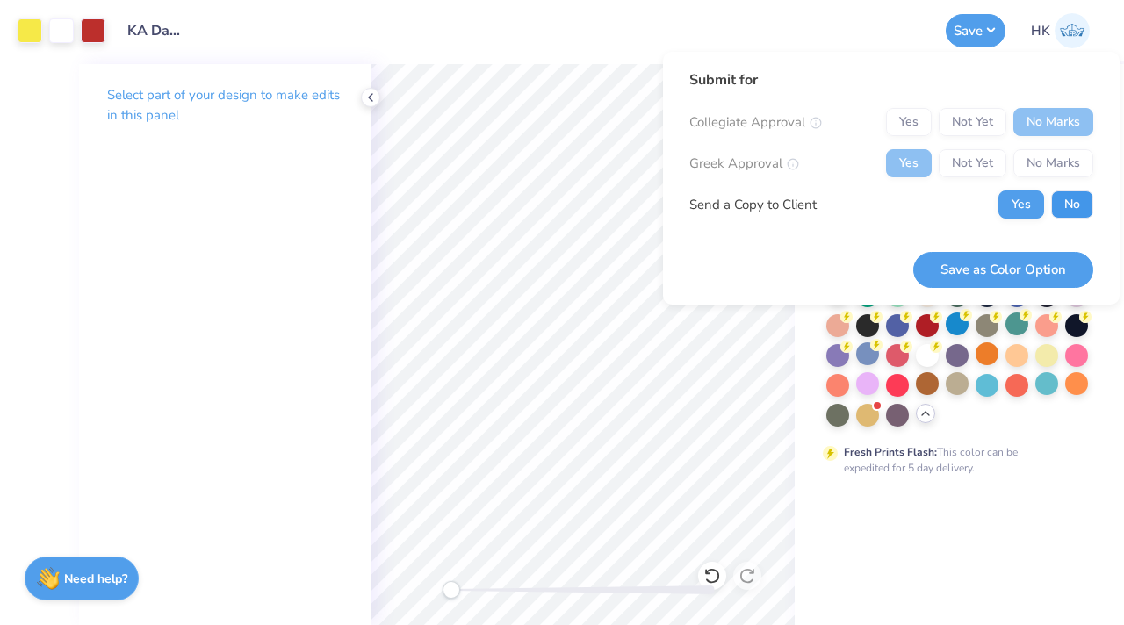
click at [1073, 200] on button "No" at bounding box center [1073, 205] width 42 height 28
click at [1011, 282] on button "Save as Color Option" at bounding box center [1004, 270] width 180 height 36
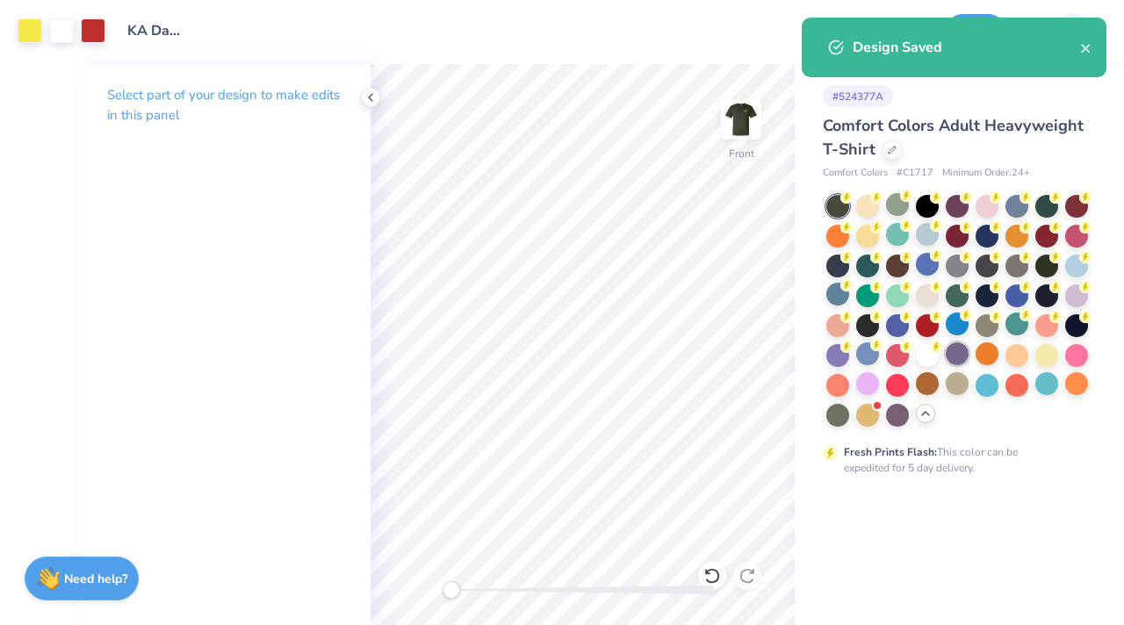
click at [960, 359] on div at bounding box center [957, 354] width 23 height 23
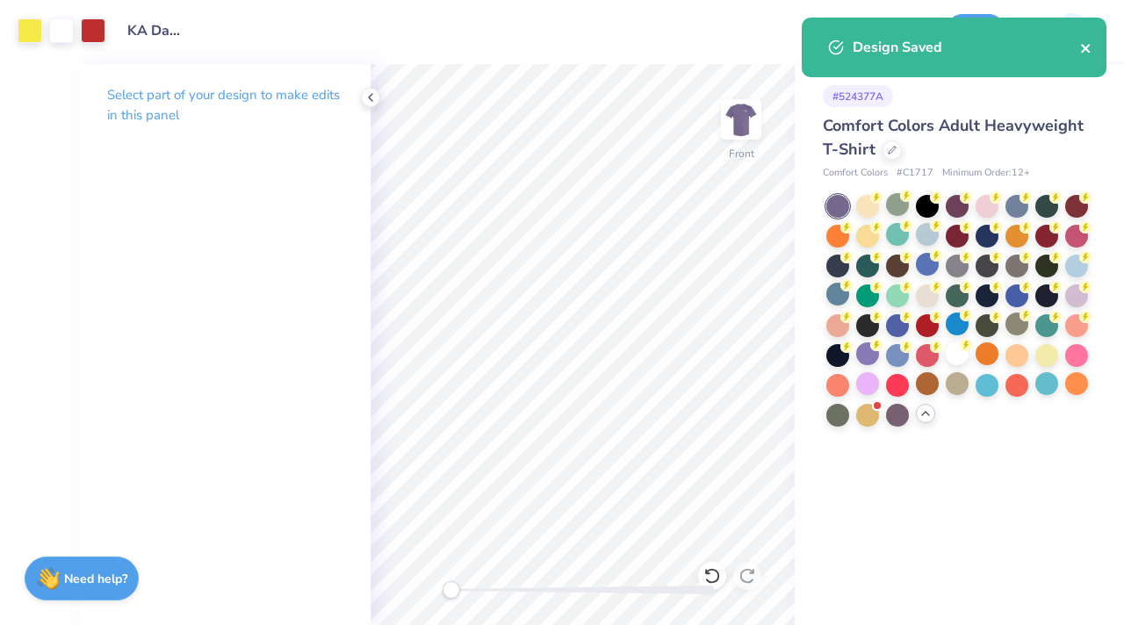
click at [1088, 48] on icon "close" at bounding box center [1087, 48] width 12 height 14
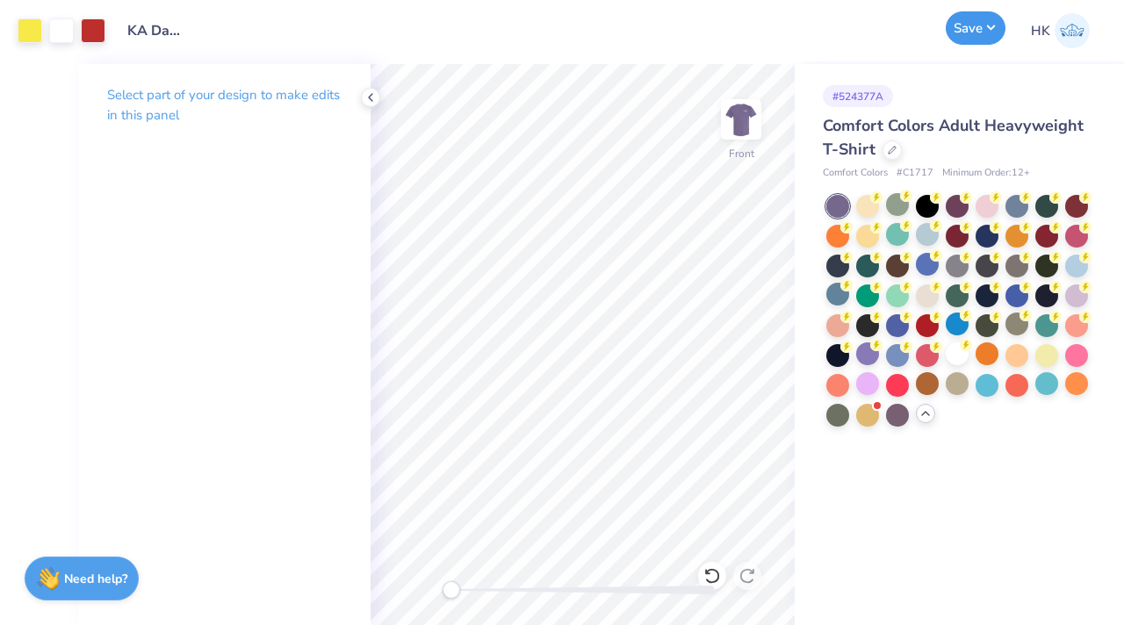
click at [952, 31] on button "Save" at bounding box center [976, 27] width 60 height 33
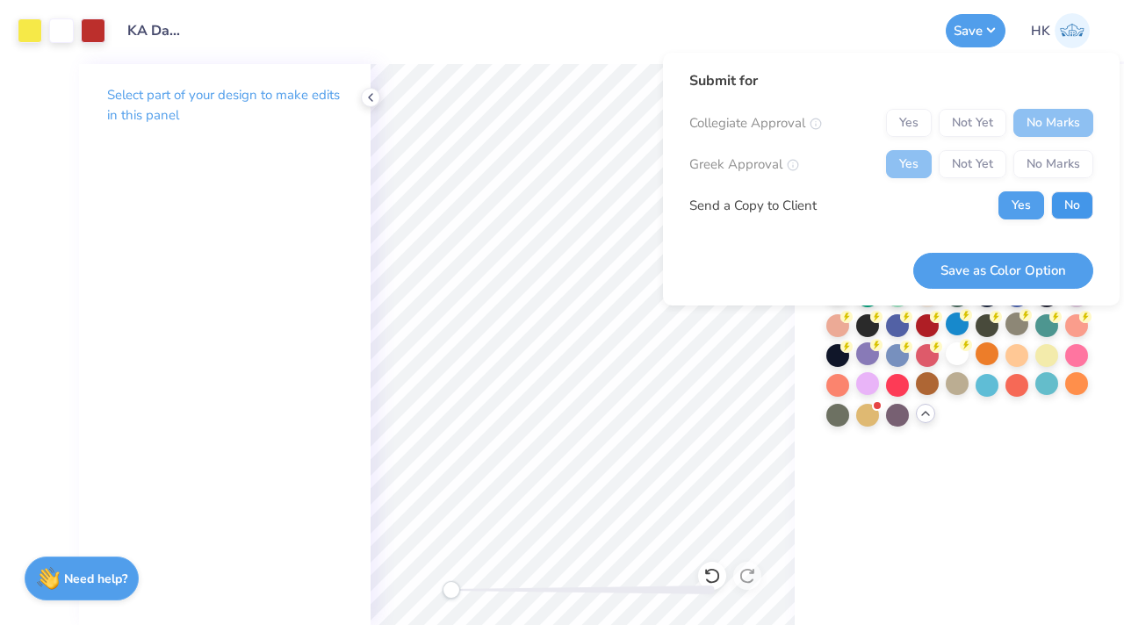
click at [1060, 202] on button "No" at bounding box center [1073, 206] width 42 height 28
click at [1017, 270] on button "Save as Color Option" at bounding box center [1004, 271] width 180 height 36
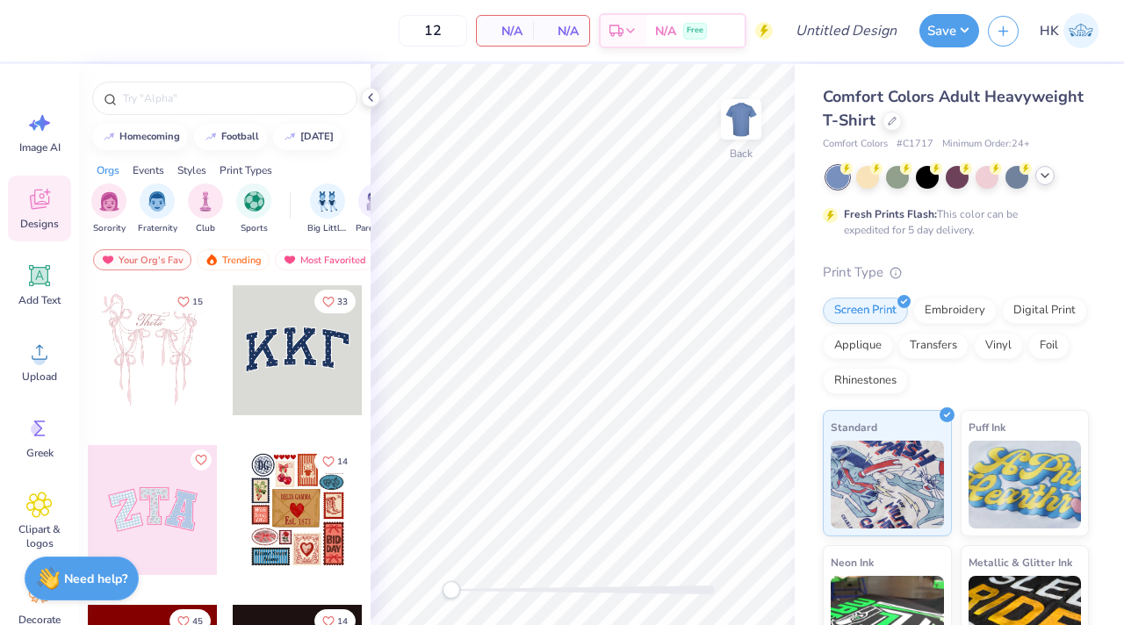
click at [1051, 181] on icon at bounding box center [1045, 176] width 14 height 14
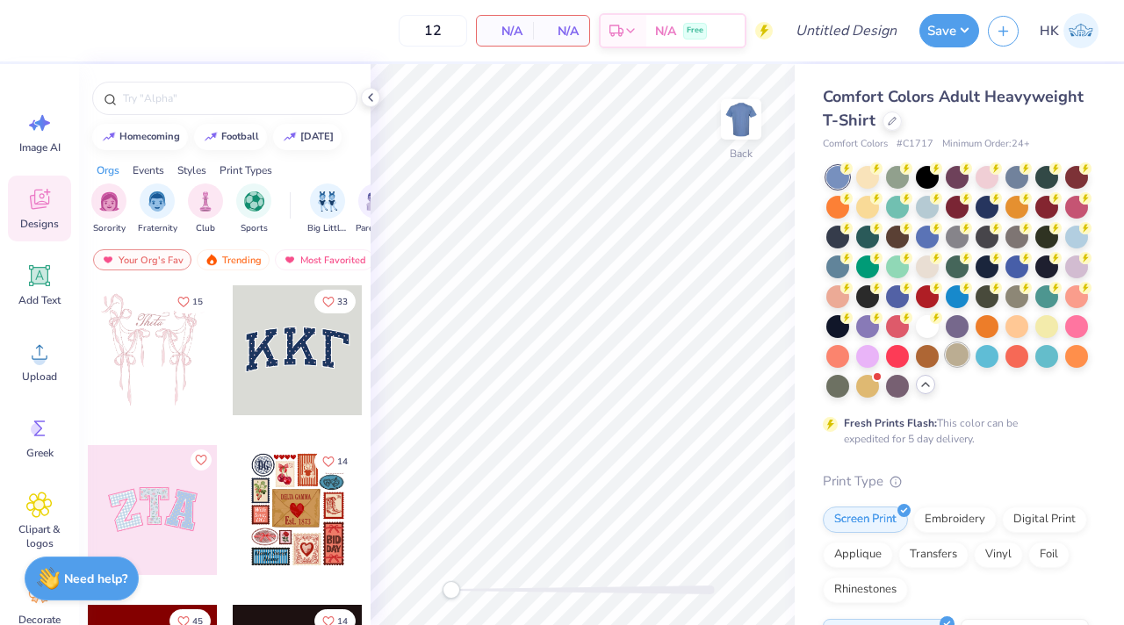
click at [946, 366] on div at bounding box center [957, 354] width 23 height 23
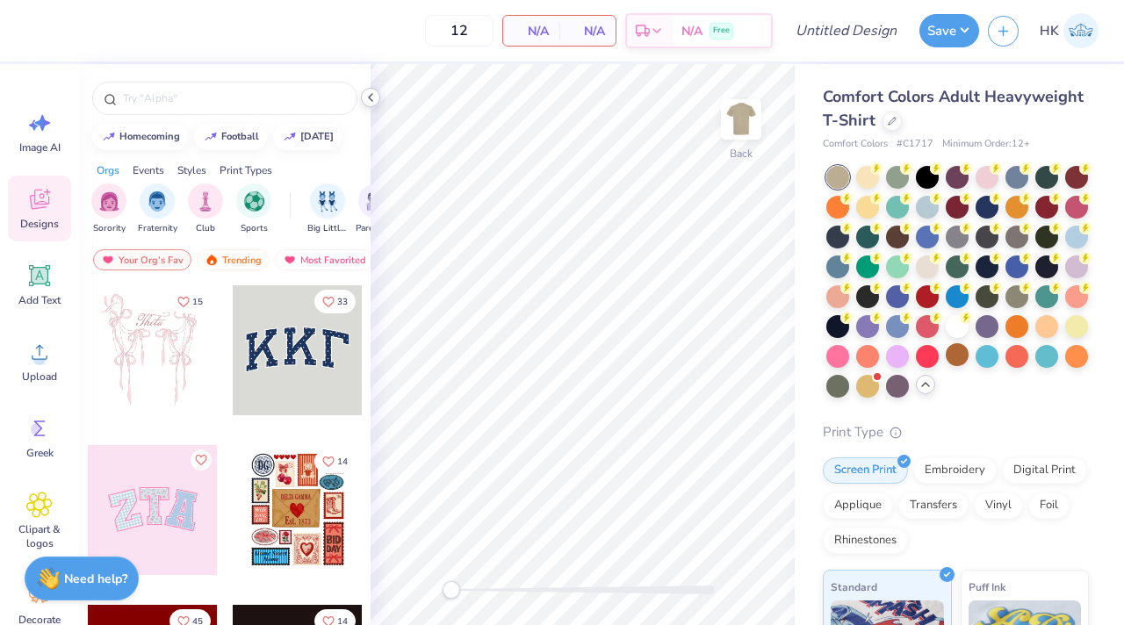
click at [375, 102] on icon at bounding box center [371, 97] width 14 height 14
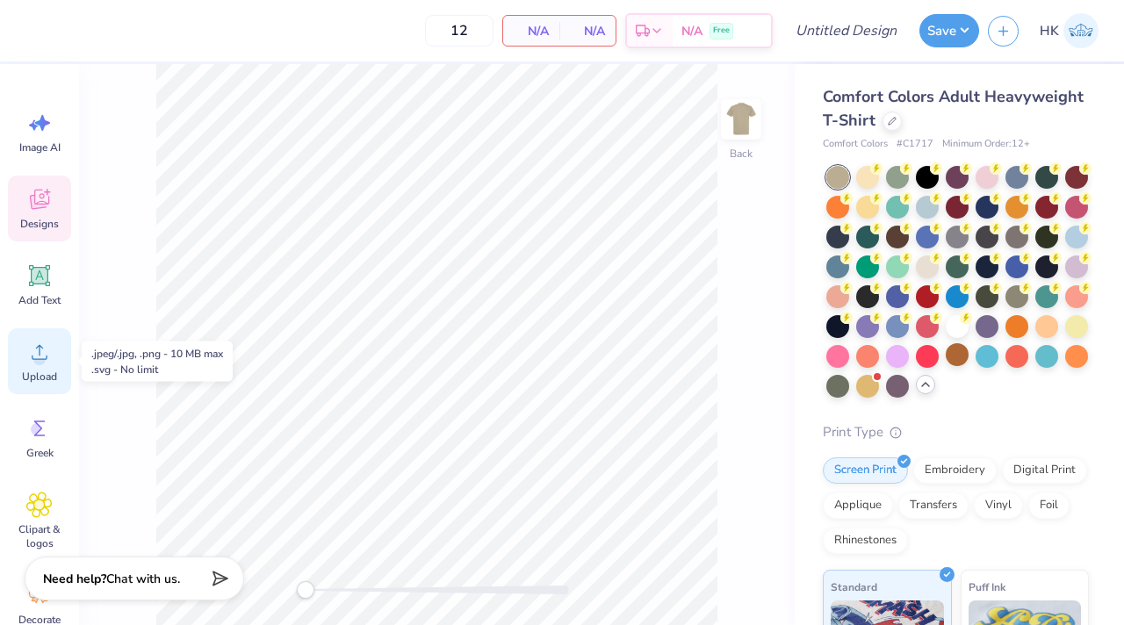
click at [30, 359] on icon at bounding box center [39, 352] width 26 height 26
